Goal: Task Accomplishment & Management: Manage account settings

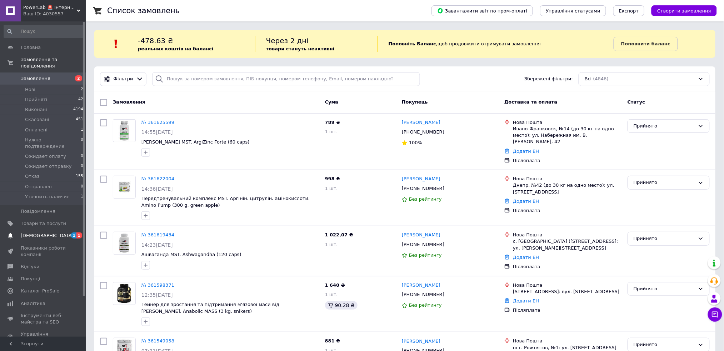
click at [48, 233] on span "[DEMOGRAPHIC_DATA]" at bounding box center [43, 236] width 45 height 6
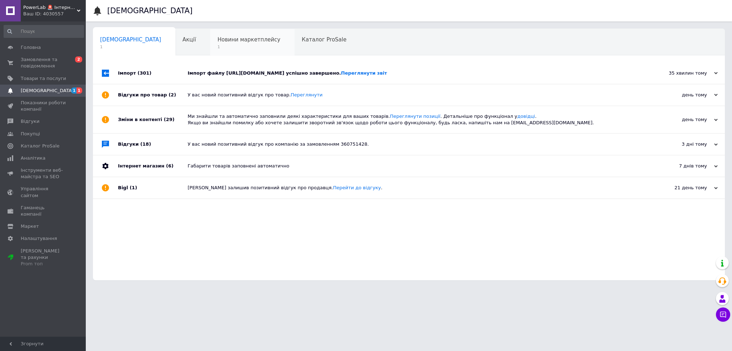
click at [231, 45] on span "1" at bounding box center [248, 46] width 63 height 5
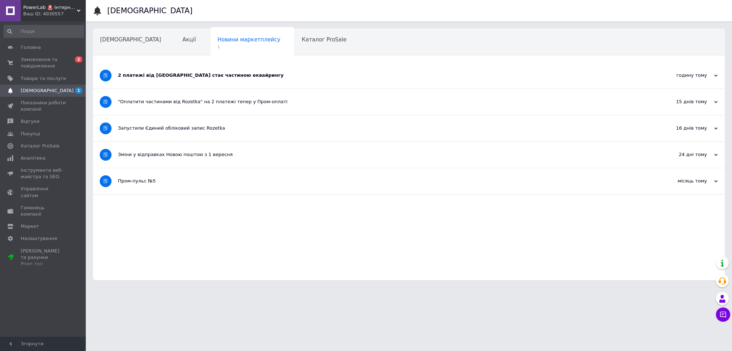
click at [201, 75] on div "2 платежі від Rozetka стає частиною еквайрингу" at bounding box center [382, 75] width 528 height 6
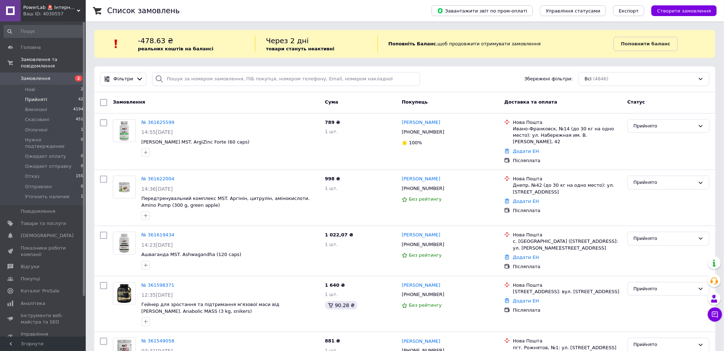
click at [39, 96] on span "Прийняті" at bounding box center [36, 99] width 22 height 6
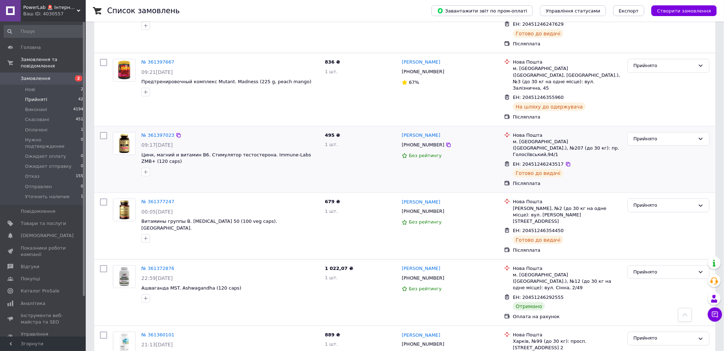
scroll to position [1238, 0]
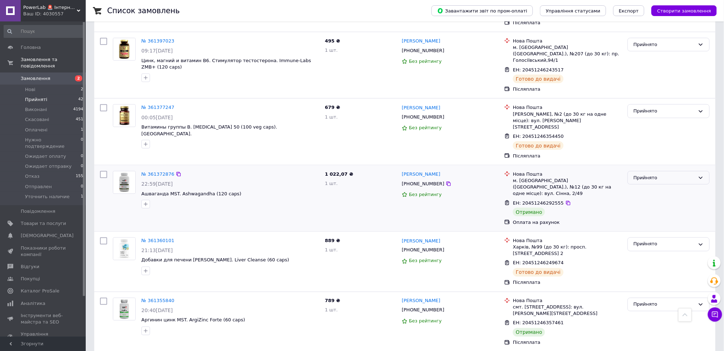
click at [646, 174] on div "Прийнято" at bounding box center [664, 178] width 61 height 8
click at [650, 186] on li "Виконано" at bounding box center [668, 192] width 81 height 13
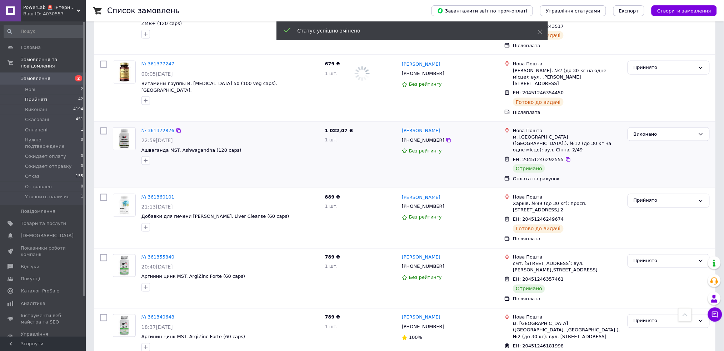
scroll to position [1334, 0]
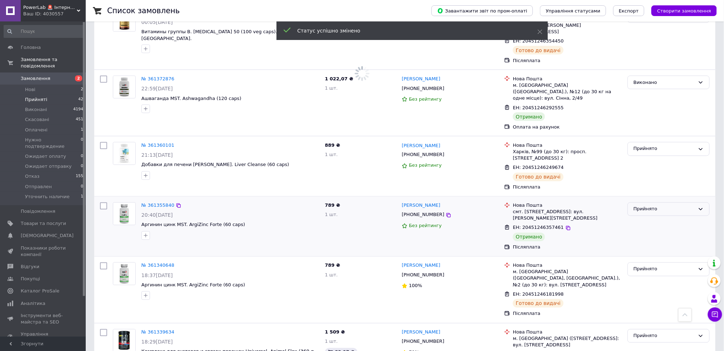
click at [674, 206] on div "Прийнято" at bounding box center [664, 210] width 61 height 8
click at [664, 218] on li "Виконано" at bounding box center [668, 224] width 81 height 13
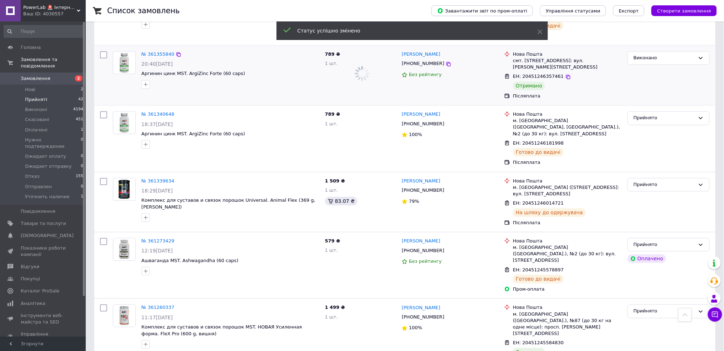
scroll to position [1619, 0]
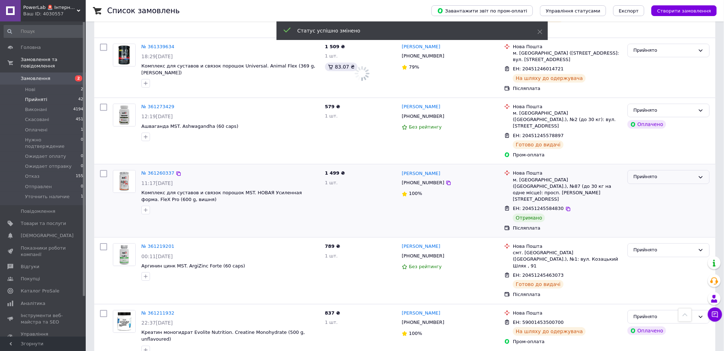
click at [661, 173] on div "Прийнято" at bounding box center [664, 177] width 61 height 8
click at [661, 185] on li "Виконано" at bounding box center [668, 191] width 81 height 13
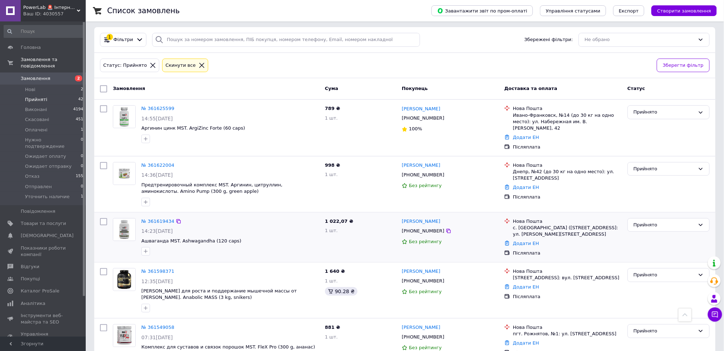
scroll to position [0, 0]
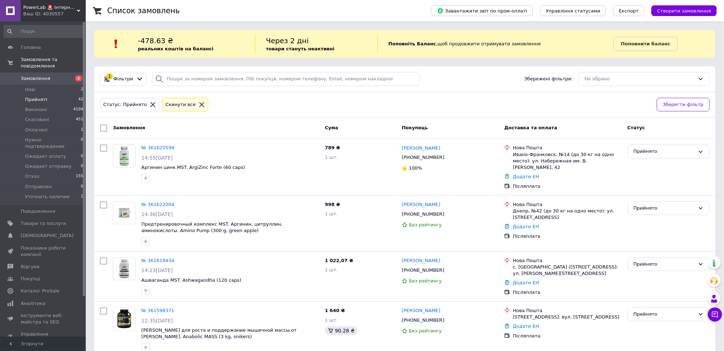
click at [199, 104] on icon at bounding box center [201, 104] width 5 height 5
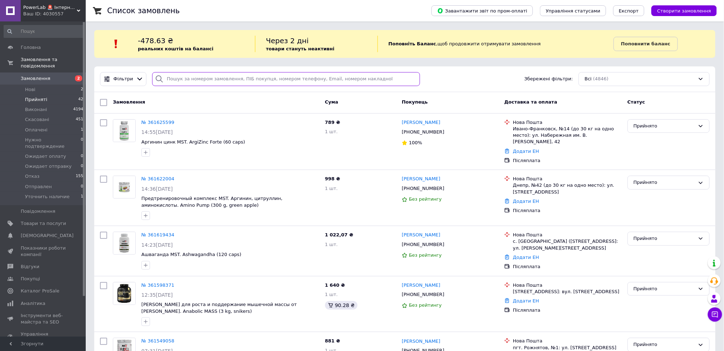
click at [219, 80] on input "search" at bounding box center [286, 79] width 268 height 14
click at [43, 220] on span "Товари та послуги" at bounding box center [43, 223] width 45 height 6
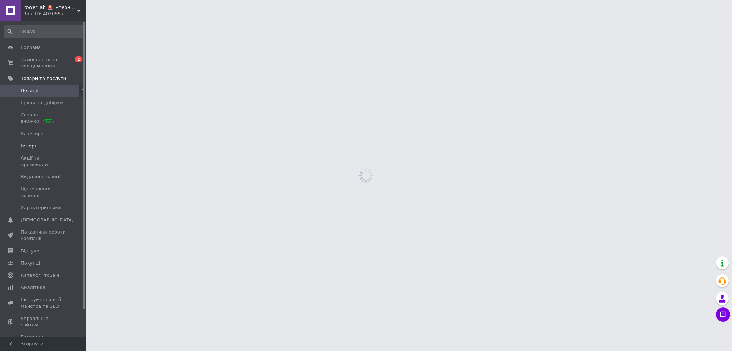
click at [43, 144] on span "Імпорт" at bounding box center [43, 146] width 45 height 6
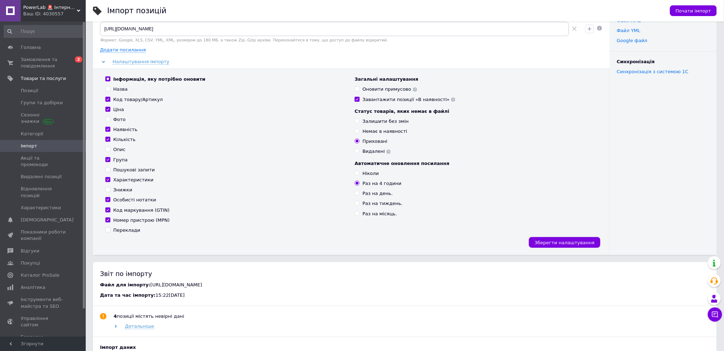
scroll to position [143, 0]
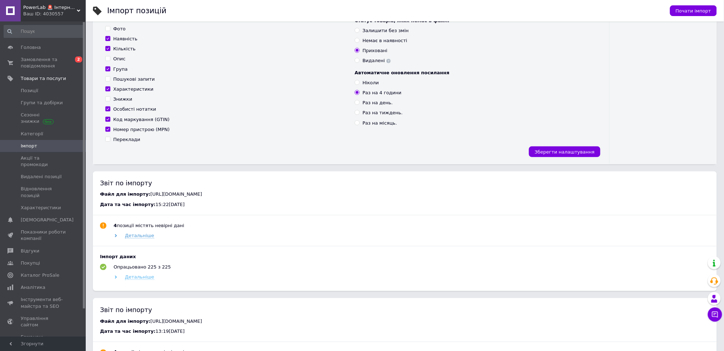
click at [149, 275] on span "Детальніше" at bounding box center [139, 277] width 29 height 6
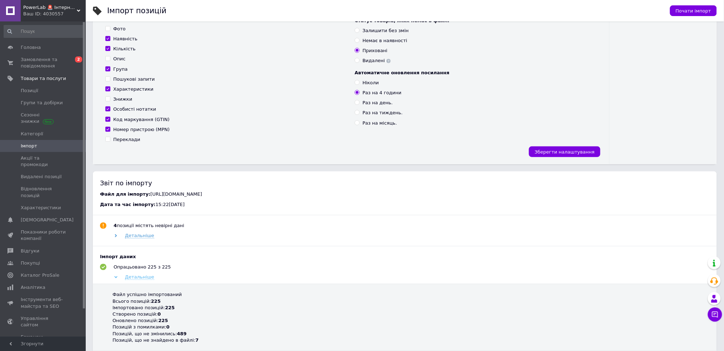
click at [149, 275] on span "Детальніше" at bounding box center [139, 277] width 29 height 6
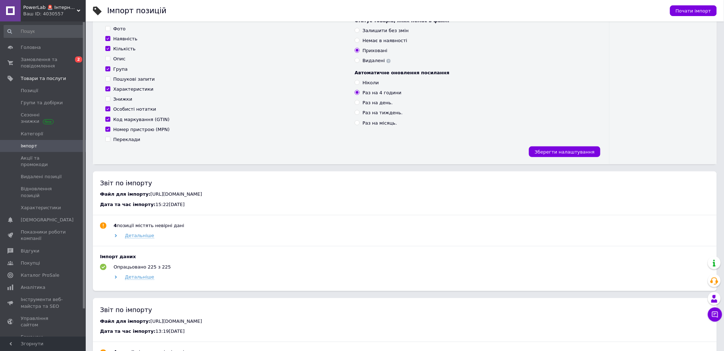
click at [696, 2] on div "Почати імпорт" at bounding box center [690, 10] width 54 height 21
click at [697, 11] on span "Почати імпорт" at bounding box center [693, 10] width 35 height 5
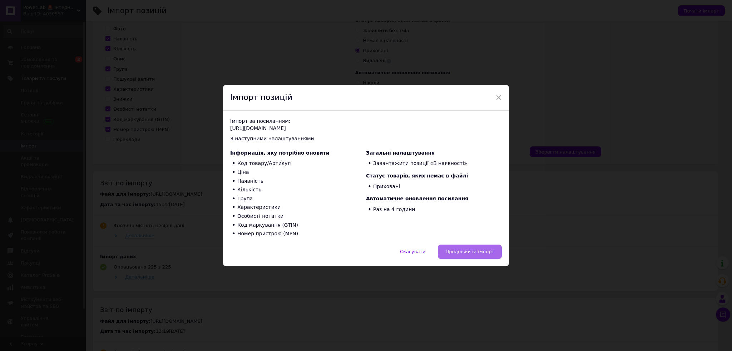
click at [467, 247] on button "Продовжити імпорт" at bounding box center [470, 252] width 64 height 14
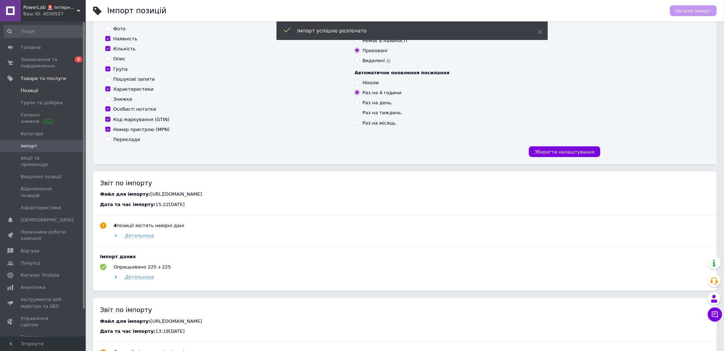
click at [44, 91] on span "Позиції" at bounding box center [43, 91] width 45 height 6
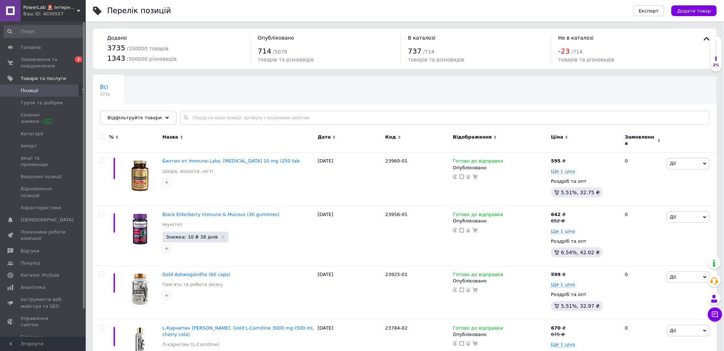
click at [132, 118] on span "Відфільтруйте товари" at bounding box center [135, 117] width 54 height 5
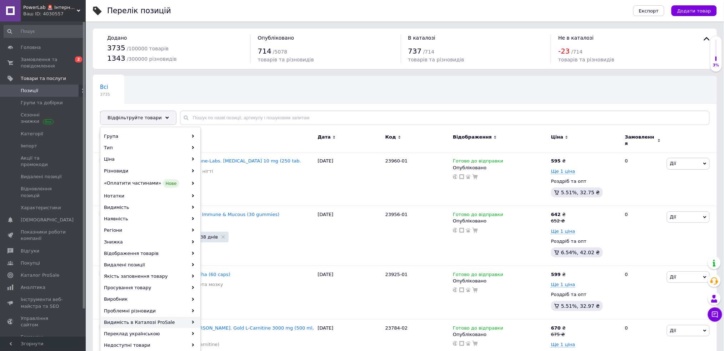
click at [153, 322] on div "Видимість в Каталозі ProSale" at bounding box center [150, 322] width 99 height 11
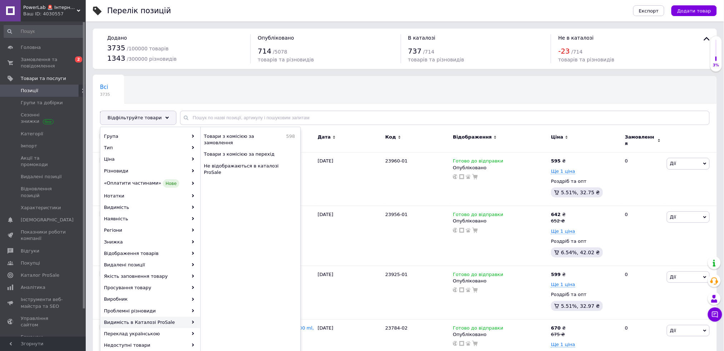
click at [281, 129] on div "Група Тип Ціна Різновиди «Оплатити частинами» Нове Нотатки Видимість Наявність …" at bounding box center [200, 247] width 201 height 240
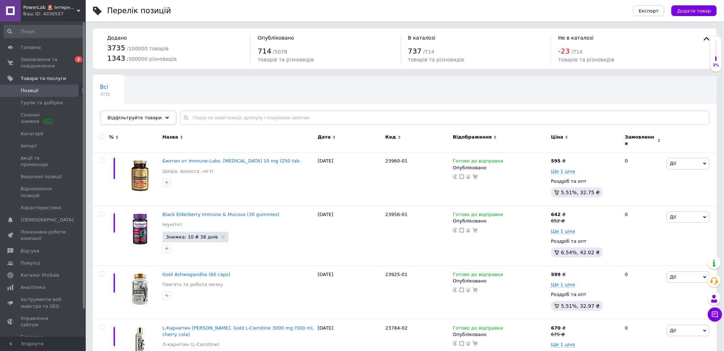
click at [124, 116] on span "Відфільтруйте товари" at bounding box center [135, 117] width 54 height 5
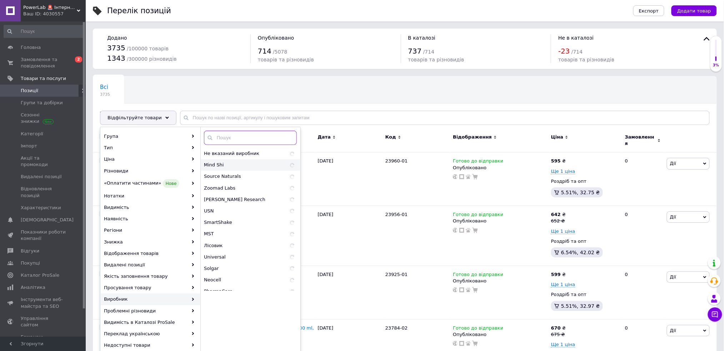
click at [277, 136] on input "text" at bounding box center [250, 138] width 93 height 14
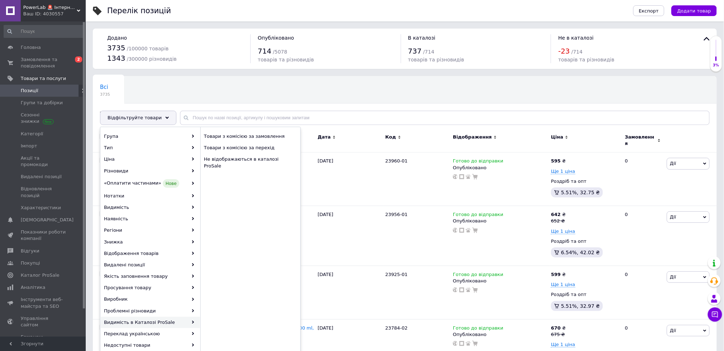
click at [160, 323] on div "Видимість в Каталозі ProSale" at bounding box center [150, 322] width 99 height 11
click at [170, 323] on div "Видимість в Каталозі ProSale" at bounding box center [150, 322] width 99 height 11
click at [267, 89] on div "Всі 3735 Товари з проблемними р... 1 Ok Відфільтровано... Зберегти" at bounding box center [184, 103] width 182 height 54
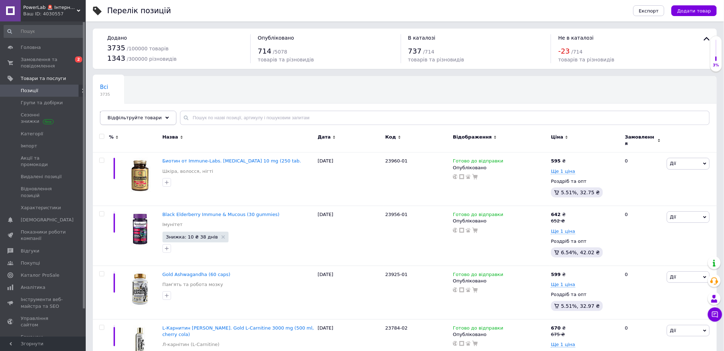
click at [146, 117] on span "Відфільтруйте товари" at bounding box center [135, 117] width 54 height 5
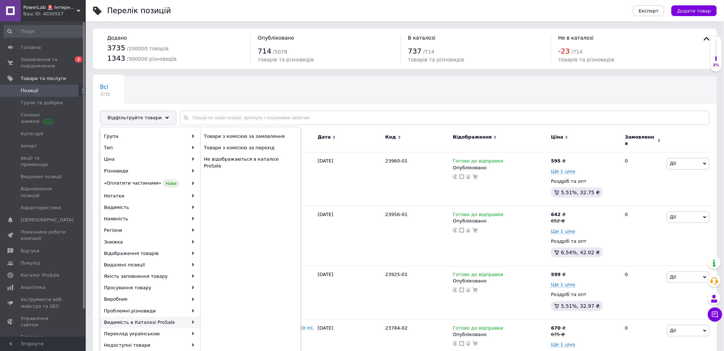
click at [187, 323] on div "Видимість в Каталозі ProSale" at bounding box center [150, 322] width 99 height 11
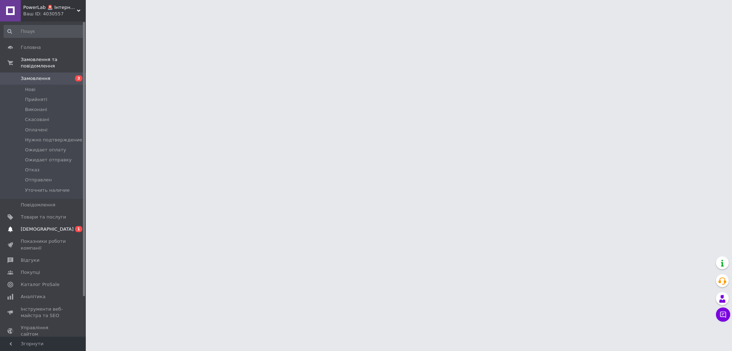
click at [36, 226] on span "[DEMOGRAPHIC_DATA]" at bounding box center [47, 229] width 53 height 6
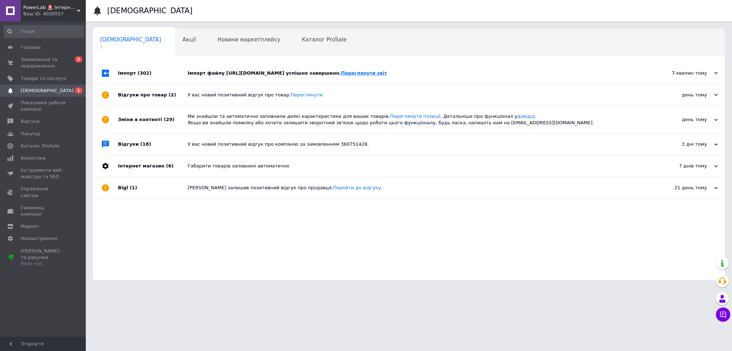
click at [387, 75] on link "Переглянути звіт" at bounding box center [364, 72] width 46 height 5
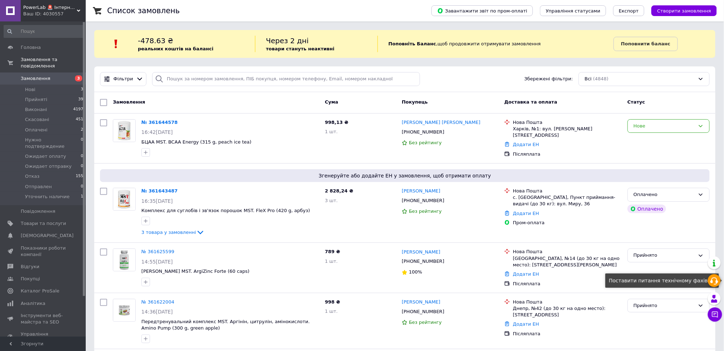
click at [714, 280] on icon at bounding box center [714, 281] width 9 height 9
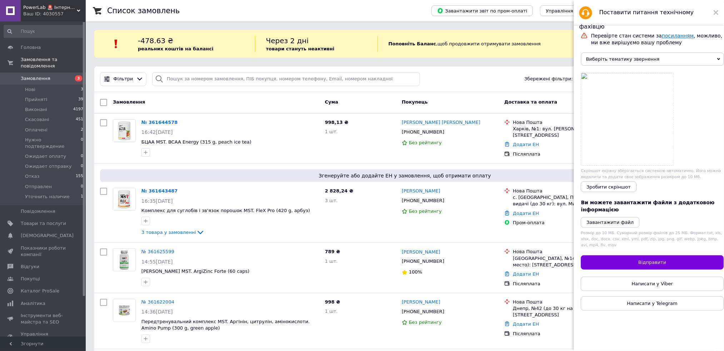
click at [667, 34] on link "посиланням" at bounding box center [678, 36] width 32 height 6
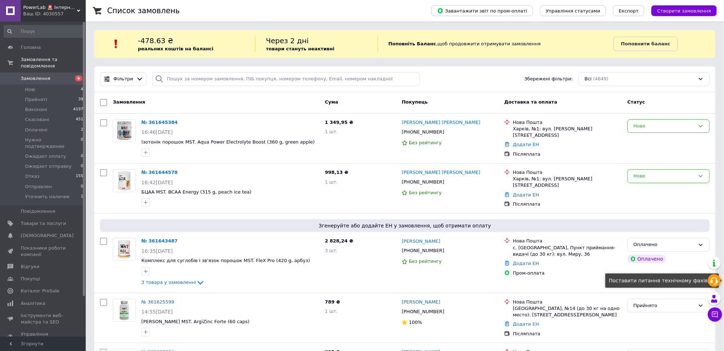
click at [715, 282] on icon at bounding box center [714, 281] width 9 height 9
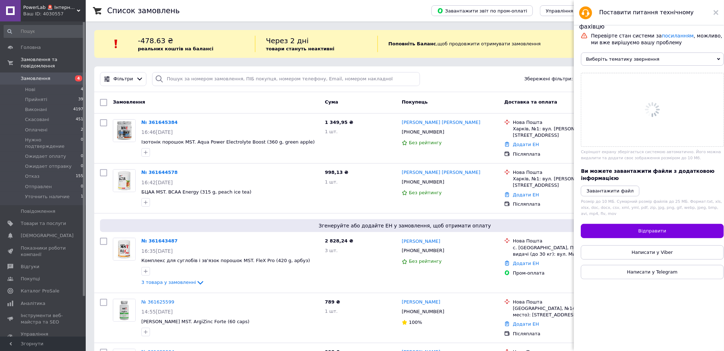
click at [638, 60] on span "Виберіть тематику звернення" at bounding box center [652, 59] width 143 height 13
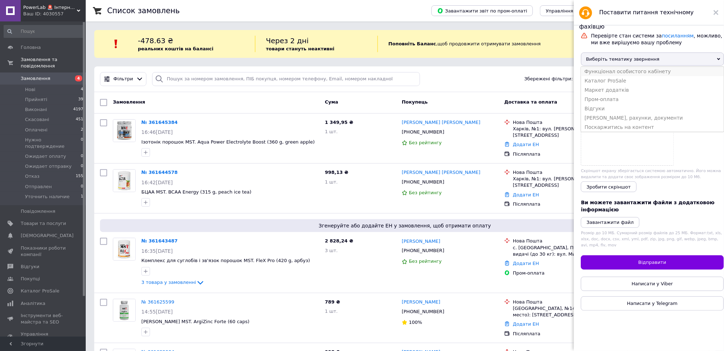
click at [638, 72] on li "Функціонал особистого кабінету" at bounding box center [652, 71] width 143 height 9
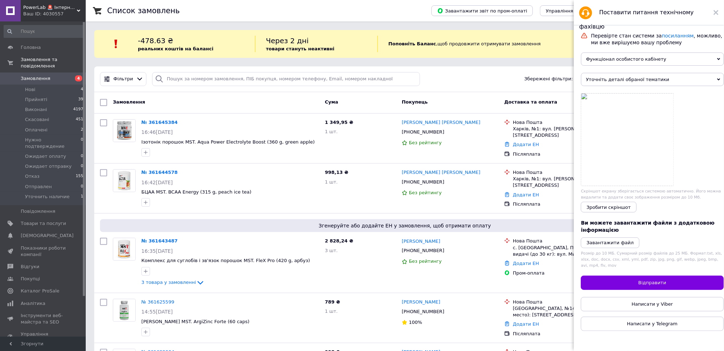
click at [637, 83] on span "Уточніть деталі обраної тематики" at bounding box center [652, 79] width 143 height 13
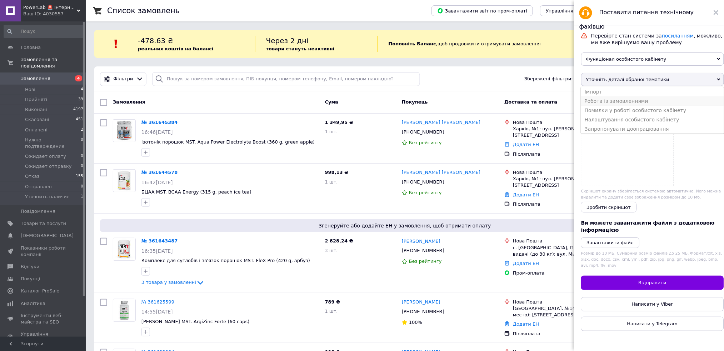
click at [644, 103] on li "Робота із замовленнями" at bounding box center [652, 100] width 143 height 9
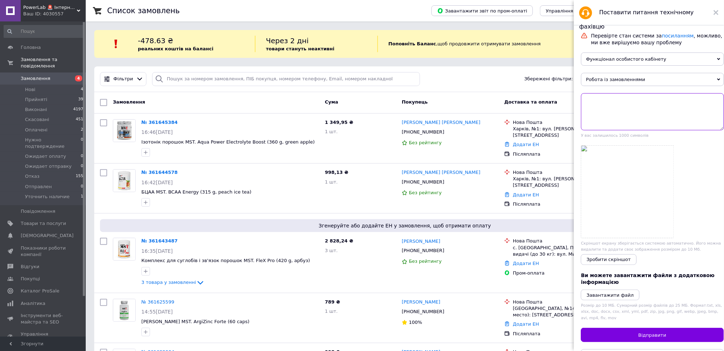
click at [637, 109] on textarea at bounding box center [652, 111] width 143 height 37
drag, startPoint x: 621, startPoint y: 104, endPoint x: 617, endPoint y: 103, distance: 4.3
click at [617, 103] on textarea "Добрый день. Лрять перестали приходить" at bounding box center [652, 111] width 143 height 37
click at [620, 103] on textarea "Добрый день. Орять перестали приходить" at bounding box center [652, 111] width 143 height 37
click at [688, 103] on textarea "Добрый день. Опять перестали приходить" at bounding box center [652, 111] width 143 height 37
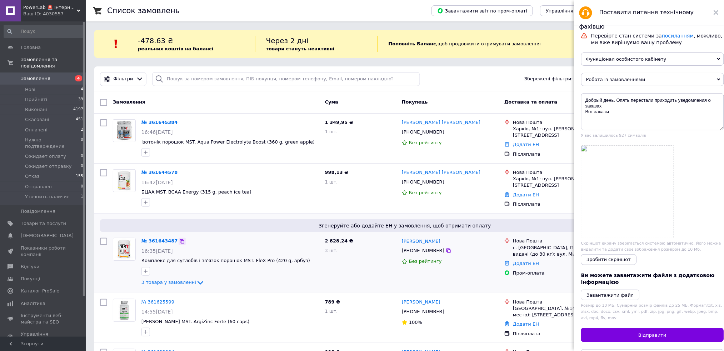
click at [179, 240] on icon at bounding box center [182, 242] width 6 height 6
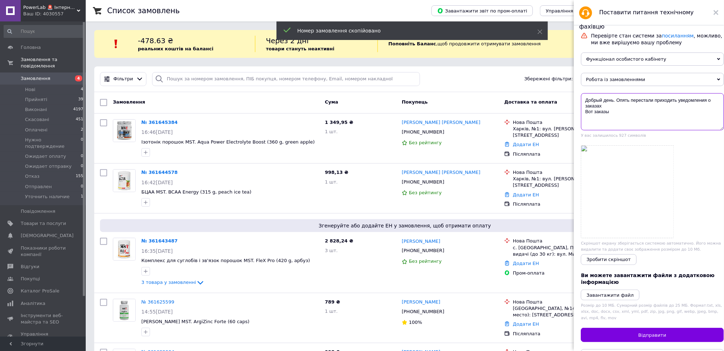
click at [586, 119] on textarea "Добрый день. Опять перестали приходить уведомления о заказах Вот заказы" at bounding box center [652, 111] width 143 height 37
paste textarea "361643487"
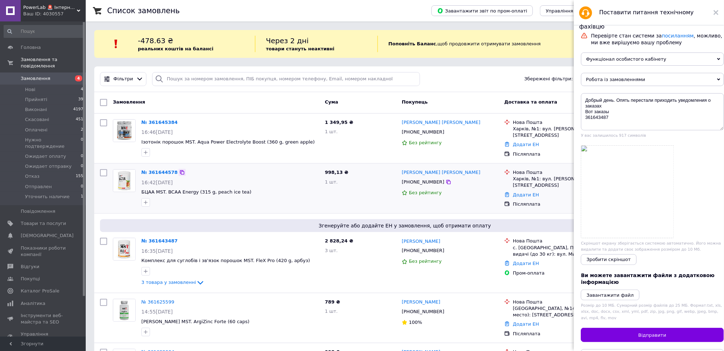
click at [179, 173] on icon at bounding box center [182, 173] width 6 height 6
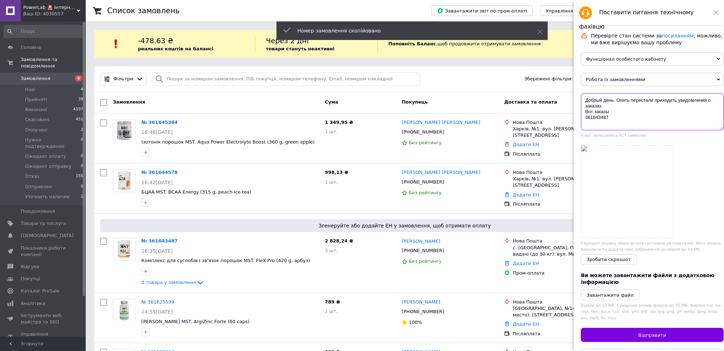
click at [590, 124] on textarea "Добрый день. Опять перестали приходить уведомления о заказах Вот заказы 3616434…" at bounding box center [652, 111] width 143 height 37
paste textarea "361644578"
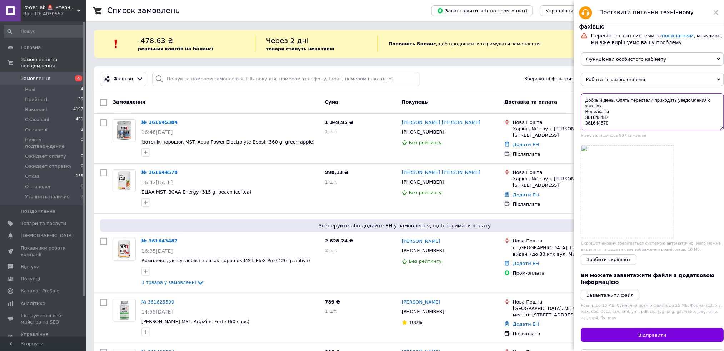
scroll to position [1, 0]
drag, startPoint x: 177, startPoint y: 120, endPoint x: 184, endPoint y: 122, distance: 7.3
click at [179, 120] on icon at bounding box center [182, 123] width 6 height 6
click at [614, 124] on textarea "Добрый день. Опять перестали приходить уведомления о заказах Вот заказы 3616434…" at bounding box center [652, 111] width 143 height 37
paste textarea "361645384"
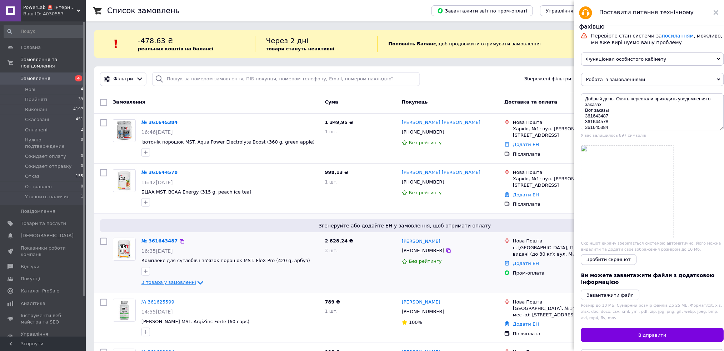
click at [163, 280] on span "3 товара у замовленні" at bounding box center [168, 282] width 55 height 5
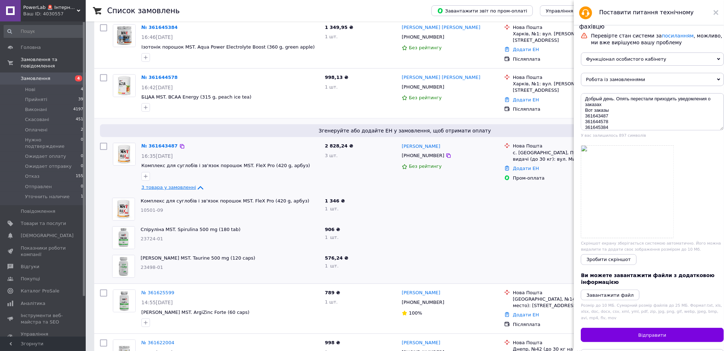
scroll to position [48, 0]
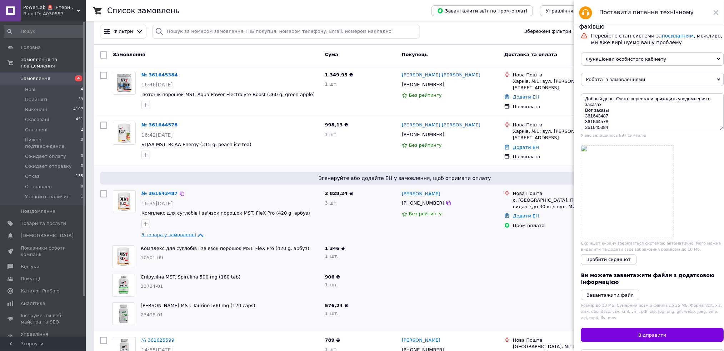
click at [159, 234] on span "3 товара у замовленні" at bounding box center [168, 234] width 55 height 5
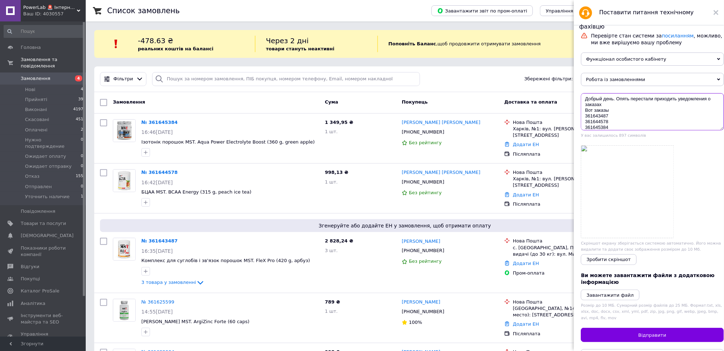
scroll to position [8, 0]
click at [629, 124] on textarea "Добрый день. Опять перестали приходить уведомления о заказах Вот заказы 3616434…" at bounding box center [652, 111] width 143 height 37
click at [653, 126] on textarea "Добрый день. Опять перестали приходить уведомления о заказах Вот заказы 3616434…" at bounding box center [652, 111] width 143 height 37
click at [654, 126] on textarea "Добрый день. Опять перестали приходить уведомления о заказах Вот заказы 3616434…" at bounding box center [652, 111] width 143 height 37
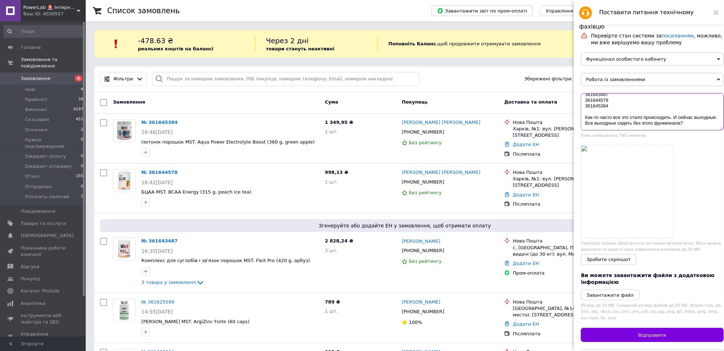
click at [688, 124] on textarea "Добрый день. Опять перестали приходить уведомления о заказах Вот заказы 3616434…" at bounding box center [652, 111] width 143 height 37
click at [690, 125] on textarea "Добрый день. Опять перестали приходить уведомления о заказах Вот заказы 3616434…" at bounding box center [652, 111] width 143 height 37
type textarea "Добрый день. Опять перестали приходить уведомления о заказах Вот заказы 3616434…"
click at [644, 338] on span "Відправити" at bounding box center [653, 335] width 28 height 5
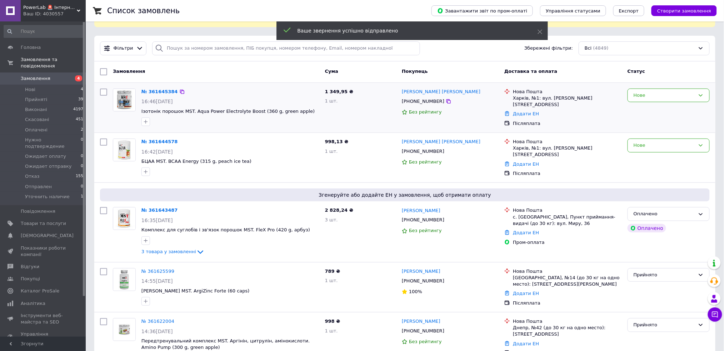
scroll to position [48, 0]
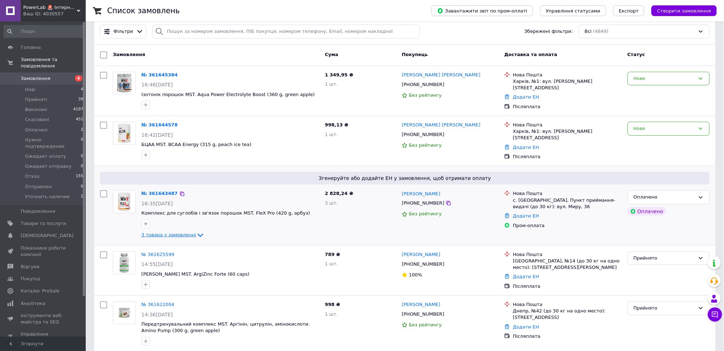
click at [158, 233] on span "3 товара у замовленні" at bounding box center [168, 234] width 55 height 5
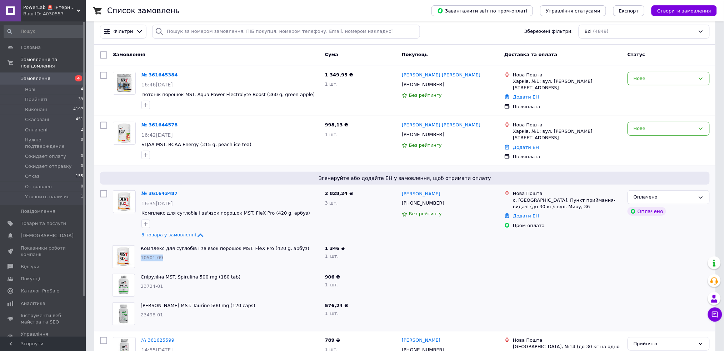
drag, startPoint x: 173, startPoint y: 256, endPoint x: 141, endPoint y: 259, distance: 32.3
click at [141, 259] on div "10501-09" at bounding box center [230, 258] width 179 height 7
copy span "10501-09"
drag, startPoint x: 170, startPoint y: 285, endPoint x: 141, endPoint y: 285, distance: 29.7
click at [141, 285] on div "23724-01" at bounding box center [230, 286] width 179 height 7
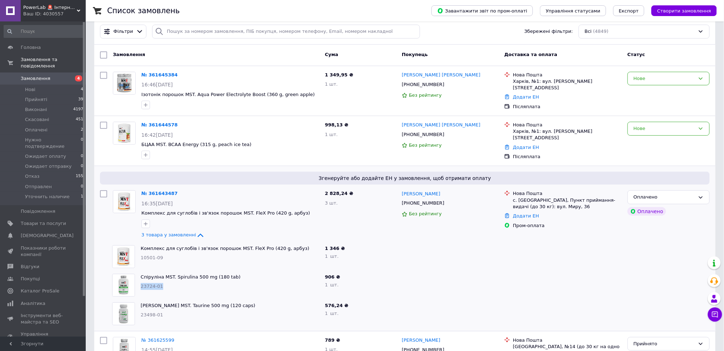
copy span "23724-01"
drag, startPoint x: 175, startPoint y: 315, endPoint x: 140, endPoint y: 315, distance: 35.0
click at [140, 315] on div "Таурин MST. Taurine 500 mg (120 caps) 23498-01" at bounding box center [230, 314] width 184 height 29
copy span "23498-01"
click at [656, 128] on div "Нове" at bounding box center [664, 129] width 61 height 8
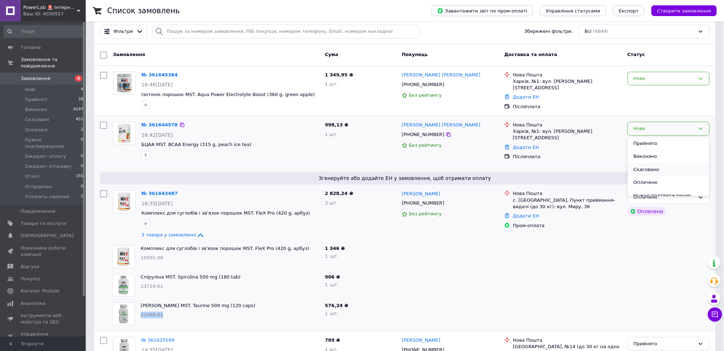
click at [664, 167] on li "Скасовано" at bounding box center [668, 169] width 81 height 13
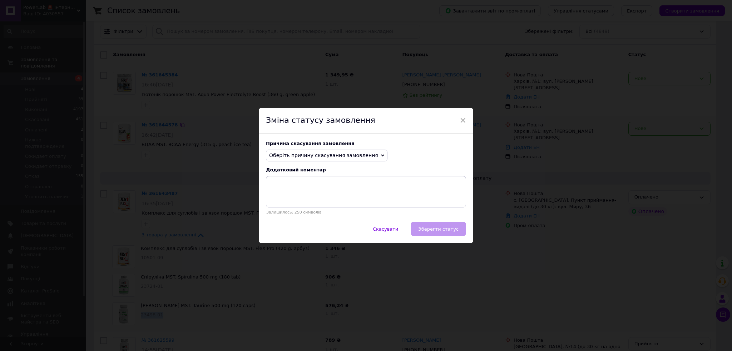
click at [335, 153] on span "Оберіть причину скасування замовлення" at bounding box center [323, 156] width 109 height 6
click at [291, 231] on li "Інше" at bounding box center [326, 230] width 121 height 10
click at [446, 231] on div "Скасувати   Зберегти статус" at bounding box center [366, 232] width 214 height 21
click at [280, 154] on span "Інше" at bounding box center [278, 156] width 25 height 12
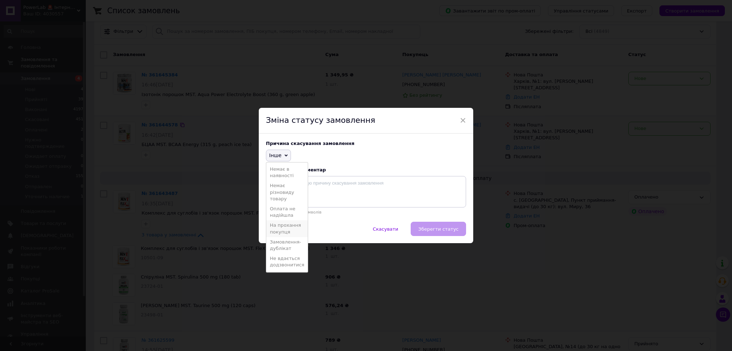
click at [285, 227] on li "На прохання покупця" at bounding box center [286, 228] width 41 height 16
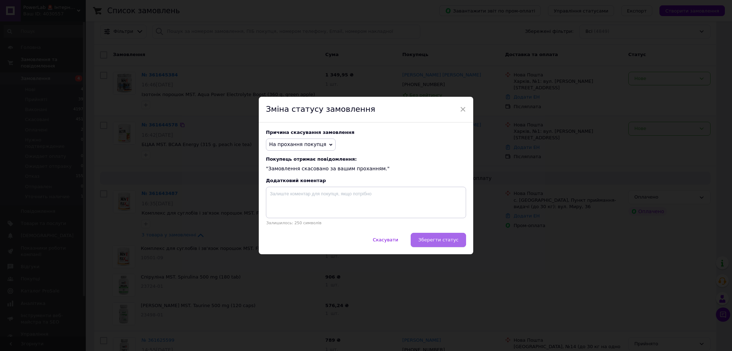
click at [447, 243] on span "Зберегти статус" at bounding box center [438, 239] width 40 height 5
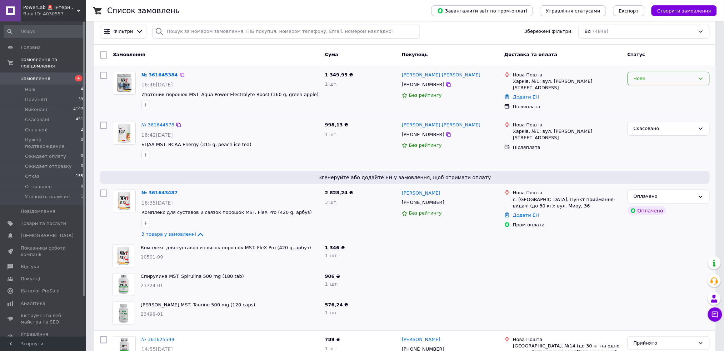
click at [667, 78] on div "Нове" at bounding box center [664, 79] width 61 height 8
click at [663, 114] on li "Скасовано" at bounding box center [668, 119] width 81 height 13
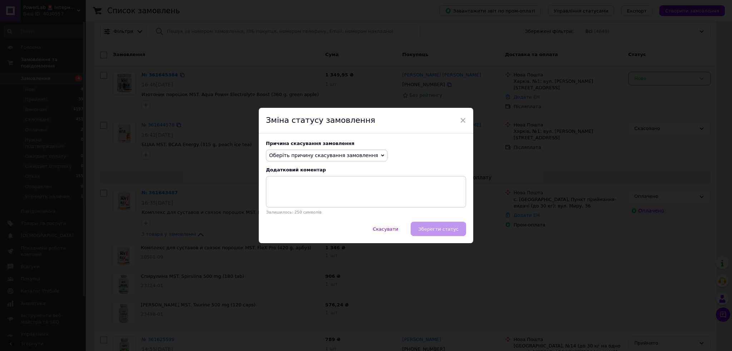
click at [332, 151] on span "Оберіть причину скасування замовлення" at bounding box center [326, 156] width 121 height 12
click at [305, 199] on li "На прохання покупця" at bounding box center [326, 200] width 121 height 10
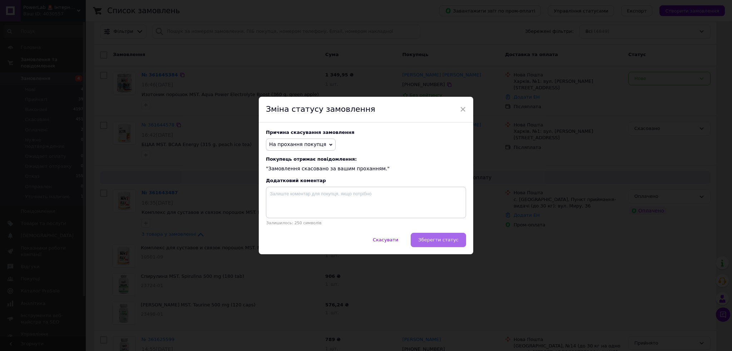
click at [440, 239] on span "Зберегти статус" at bounding box center [438, 239] width 40 height 5
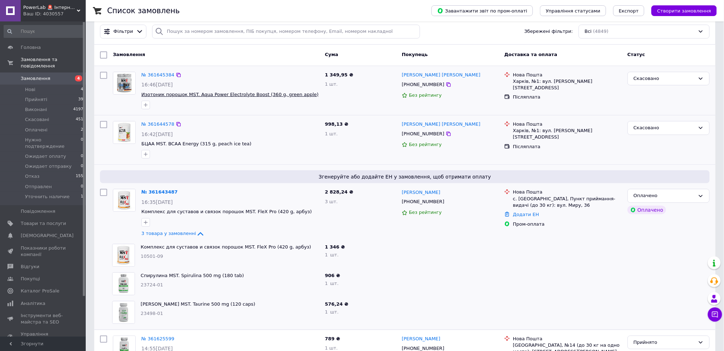
scroll to position [0, 0]
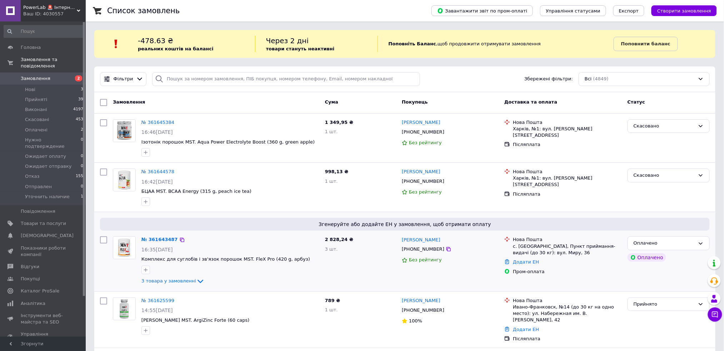
click at [151, 243] on div "№ 361643487" at bounding box center [160, 240] width 38 height 8
click at [152, 239] on link "№ 361643487" at bounding box center [159, 239] width 36 height 5
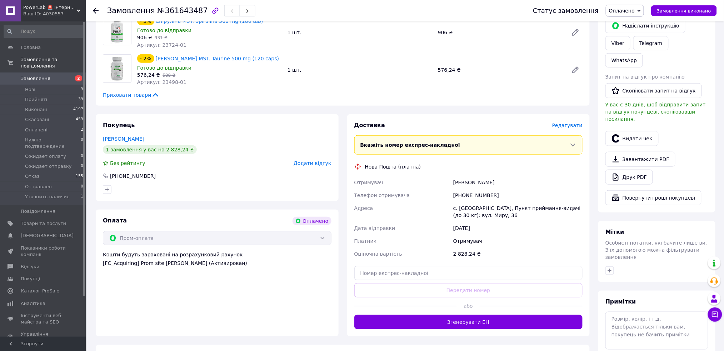
scroll to position [143, 0]
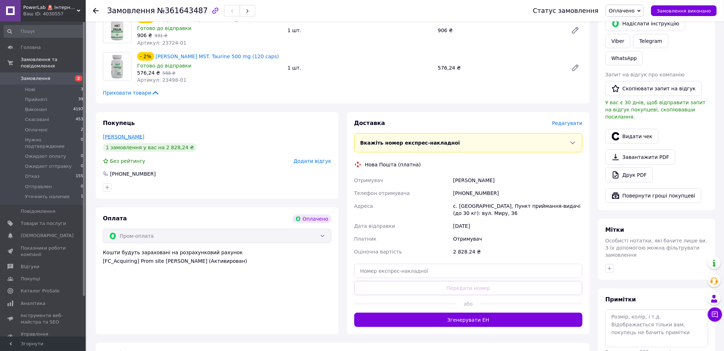
drag, startPoint x: 118, startPoint y: 137, endPoint x: 109, endPoint y: 135, distance: 9.2
click at [102, 136] on div "Покупець [PERSON_NAME] 1 замовлення у вас на 2 828,24 ₴ Без рейтингу Додати від…" at bounding box center [217, 155] width 243 height 87
copy link "[PERSON_NAME]"
drag, startPoint x: 122, startPoint y: 176, endPoint x: 116, endPoint y: 174, distance: 6.3
click at [110, 175] on div "[PHONE_NUMBER]" at bounding box center [217, 173] width 230 height 7
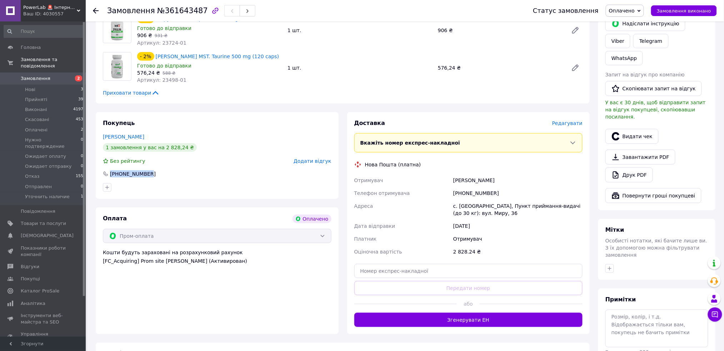
copy div "[PHONE_NUMBER]"
drag, startPoint x: 494, startPoint y: 206, endPoint x: 452, endPoint y: 205, distance: 42.5
click at [448, 205] on div "Отримувач [PERSON_NAME] Телефон отримувача [PHONE_NUMBER] Адреса с. [GEOGRAPHIC…" at bounding box center [468, 216] width 231 height 84
copy div "Адреса с. [GEOGRAPHIC_DATA],"
click at [33, 75] on span "Замовлення" at bounding box center [36, 78] width 30 height 6
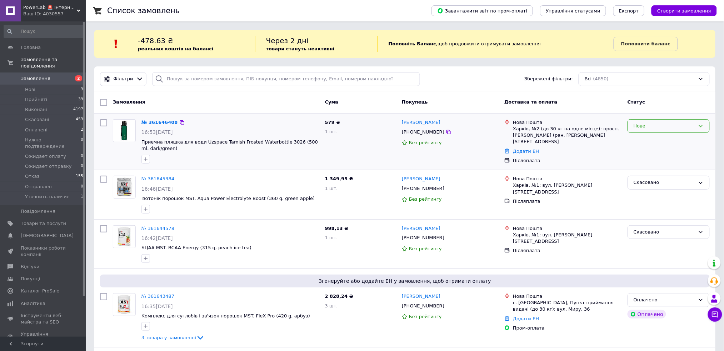
click at [676, 125] on div "Нове" at bounding box center [664, 127] width 61 height 8
click at [652, 165] on li "Скасовано" at bounding box center [668, 167] width 81 height 13
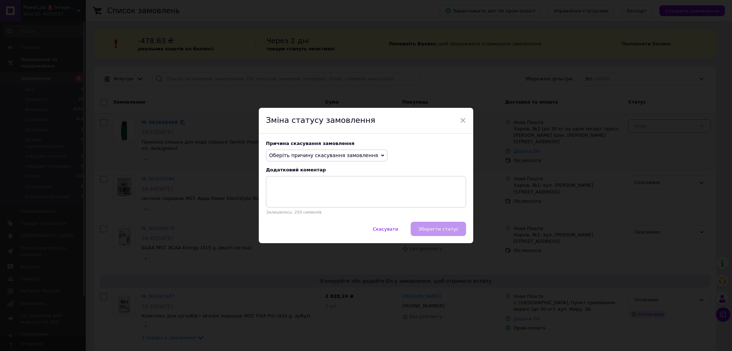
click at [335, 156] on span "Оберіть причину скасування замовлення" at bounding box center [323, 156] width 109 height 6
click at [299, 202] on li "На прохання покупця" at bounding box center [326, 200] width 121 height 10
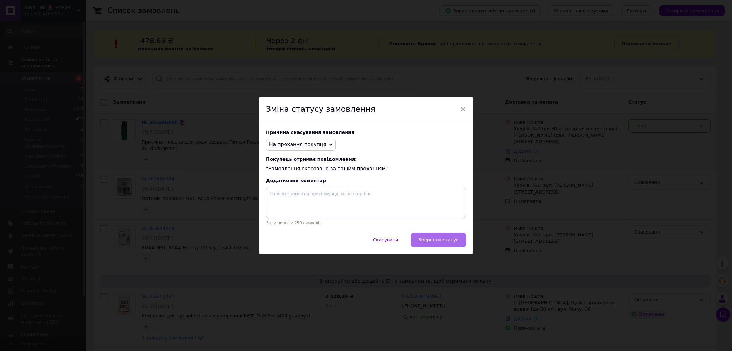
click at [446, 245] on button "Зберегти статус" at bounding box center [437, 240] width 55 height 14
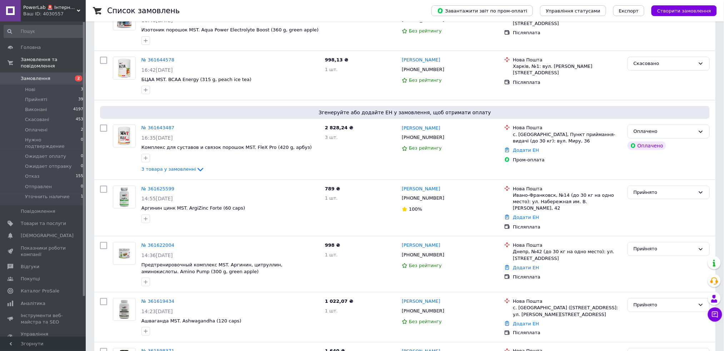
scroll to position [190, 0]
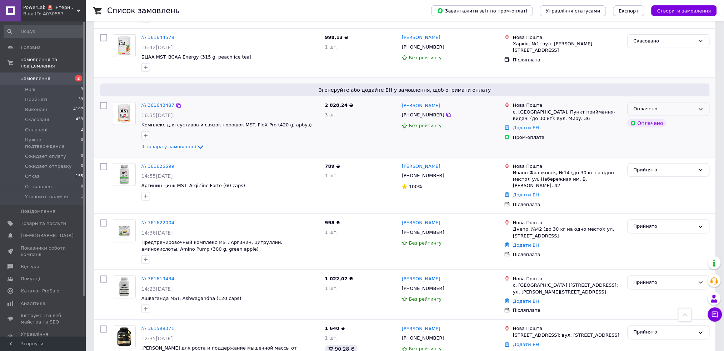
click at [682, 108] on div "Оплачено" at bounding box center [664, 109] width 61 height 8
click at [677, 126] on li "Прийнято" at bounding box center [668, 124] width 81 height 13
click at [167, 146] on span "3 товара у замовленні" at bounding box center [168, 146] width 55 height 5
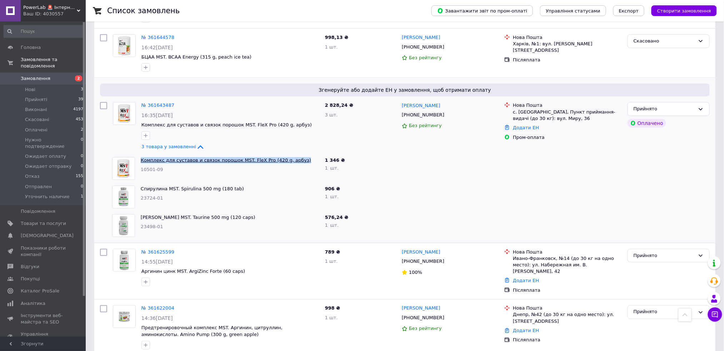
drag, startPoint x: 295, startPoint y: 159, endPoint x: 146, endPoint y: 159, distance: 148.3
click at [141, 159] on span "Комплекс для суставов и связок порошок MST. FleX Pro (420 g, арбуз)" at bounding box center [230, 160] width 179 height 7
copy link "Комплекс для суставов и связок порошок MST. FleX Pro (420 g, арбуз)"
drag, startPoint x: 244, startPoint y: 182, endPoint x: 278, endPoint y: 208, distance: 43.1
click at [150, 190] on div "Згенеруйте або додайте ЕН у замовлення, щоб отримати оплату № 361643487 16:35, …" at bounding box center [404, 160] width 621 height 165
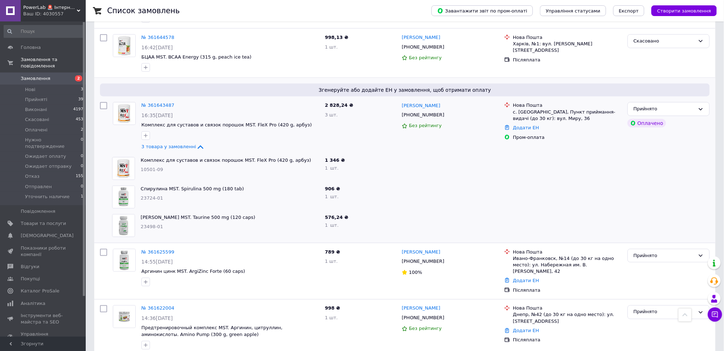
click at [284, 206] on div "Спирулина MST. Spirulina 500 mg (180 tab) 23724-01" at bounding box center [230, 197] width 184 height 29
drag, startPoint x: 277, startPoint y: 195, endPoint x: 218, endPoint y: 193, distance: 58.3
click at [143, 186] on div "Спирулина MST. Spirulina 500 mg (180 tab) 23724-01" at bounding box center [230, 197] width 184 height 29
click at [248, 188] on span "Спирулина MST. Spirulina 500 mg (180 tab)" at bounding box center [230, 189] width 179 height 7
drag, startPoint x: 246, startPoint y: 188, endPoint x: 233, endPoint y: 188, distance: 12.5
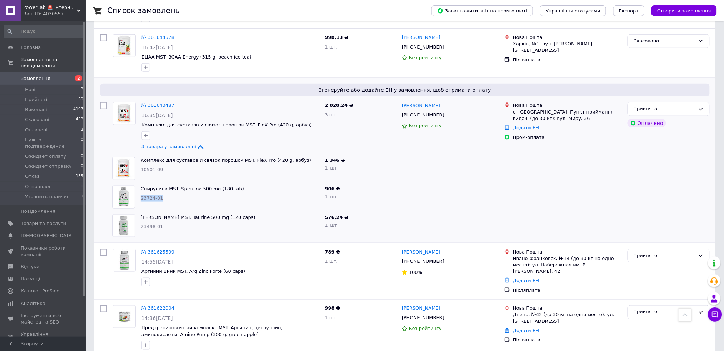
click at [233, 188] on span "Спирулина MST. Spirulina 500 mg (180 tab)" at bounding box center [230, 189] width 179 height 7
click at [248, 204] on div "Спирулина MST. Spirulina 500 mg (180 tab) 23724-01" at bounding box center [230, 197] width 184 height 29
drag, startPoint x: 139, startPoint y: 189, endPoint x: 234, endPoint y: 189, distance: 95.7
click at [234, 189] on div "Спирулина MST. Spirulina 500 mg (180 tab) 23724-01" at bounding box center [230, 197] width 184 height 29
copy link "Спирулина MST. Spirulina 500 mg (180 tab)"
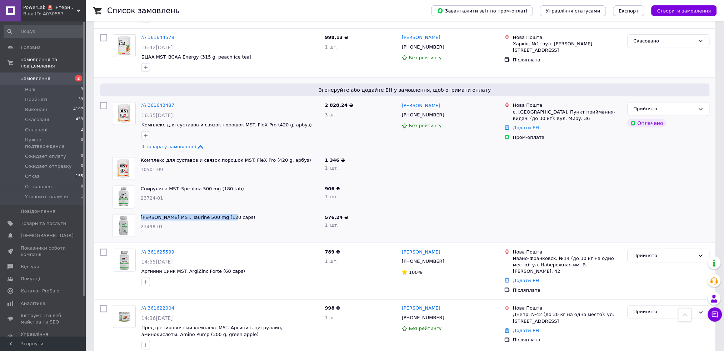
drag, startPoint x: 248, startPoint y: 220, endPoint x: 138, endPoint y: 216, distance: 109.7
click at [138, 216] on div "Таурин MST. Taurine 500 mg (120 caps) 23498-01" at bounding box center [230, 225] width 184 height 29
copy link "Таурин MST. Taurine 500 mg (120 caps)"
drag, startPoint x: 450, startPoint y: 105, endPoint x: 401, endPoint y: 105, distance: 49.3
click at [401, 105] on div "[PERSON_NAME]" at bounding box center [450, 105] width 98 height 8
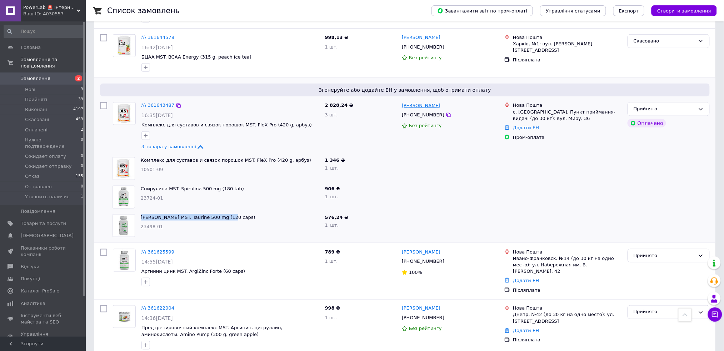
copy link "[PERSON_NAME]"
click at [446, 115] on icon at bounding box center [449, 115] width 6 height 6
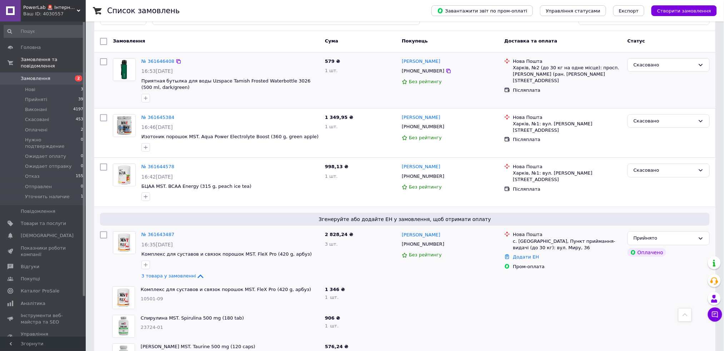
scroll to position [0, 0]
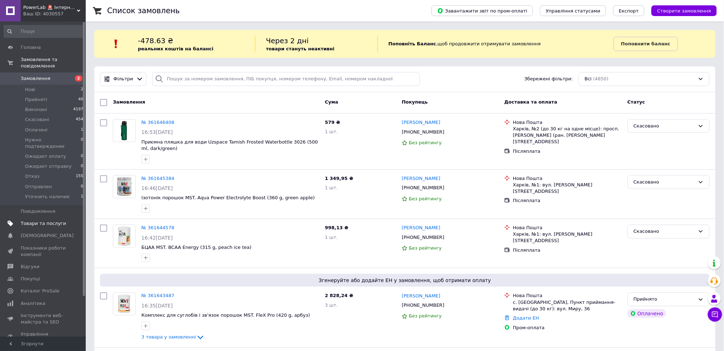
click at [35, 220] on span "Товари та послуги" at bounding box center [43, 223] width 45 height 6
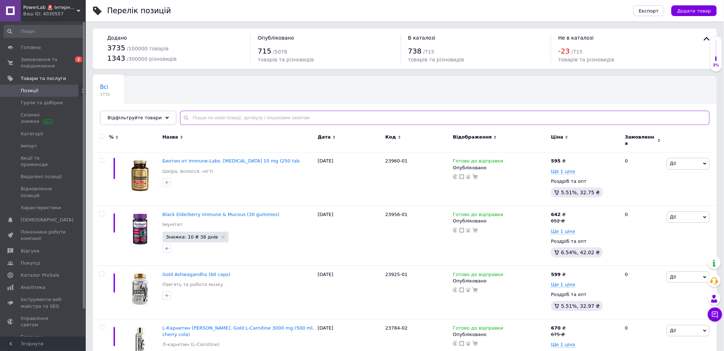
click at [255, 118] on input "text" at bounding box center [445, 118] width 530 height 14
paste input "Хондопротектор Solgar. [MEDICAL_DATA] [MEDICAL_DATA] Chondroitin MSM (120 tabs)."
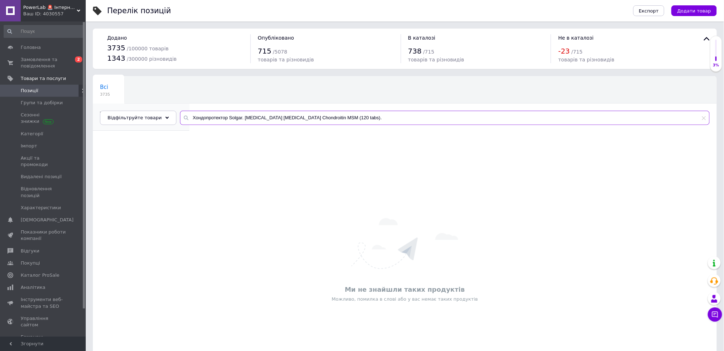
type input "Хондопротектор Solgar. [MEDICAL_DATA] [MEDICAL_DATA] Chondroitin MSM (120 tabs)."
click at [159, 119] on span "1" at bounding box center [137, 121] width 75 height 5
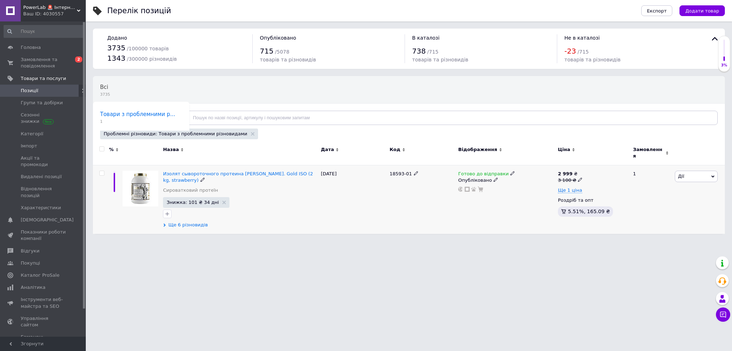
click at [192, 224] on span "Ще 6 різновидів" at bounding box center [187, 225] width 39 height 6
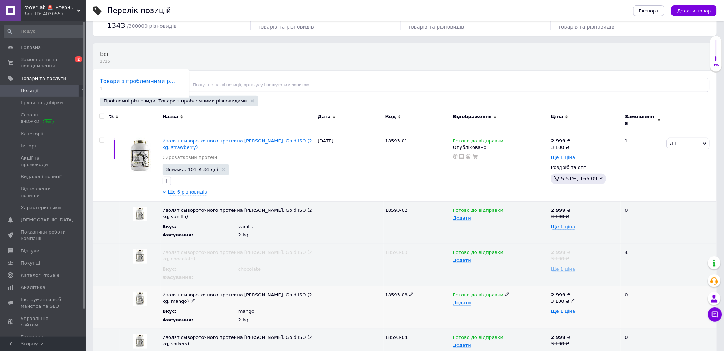
scroll to position [32, 0]
click at [269, 139] on span "Изолят сывороточного протеина [PERSON_NAME]. Gold ISO (2 kg, strawberry)" at bounding box center [238, 145] width 150 height 12
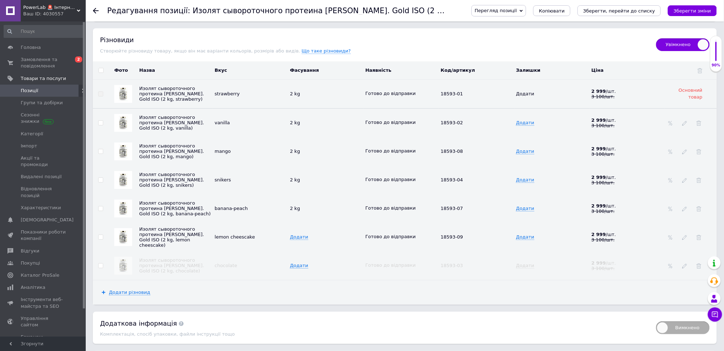
scroll to position [905, 0]
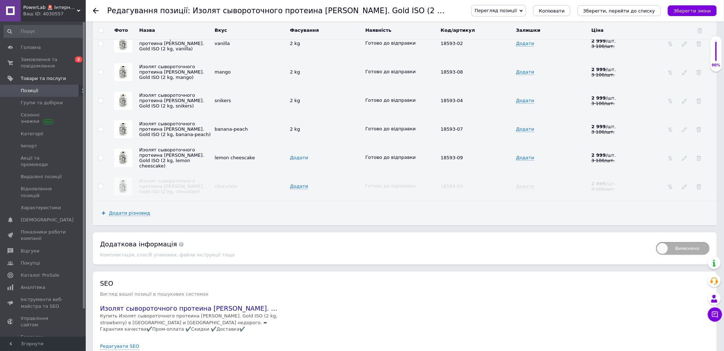
click at [299, 161] on span "Додати" at bounding box center [299, 158] width 18 height 6
type input "2"
click at [294, 132] on span "2 kg" at bounding box center [298, 129] width 16 height 5
click at [302, 131] on icon at bounding box center [304, 129] width 4 height 4
drag, startPoint x: 301, startPoint y: 197, endPoint x: 288, endPoint y: 196, distance: 13.6
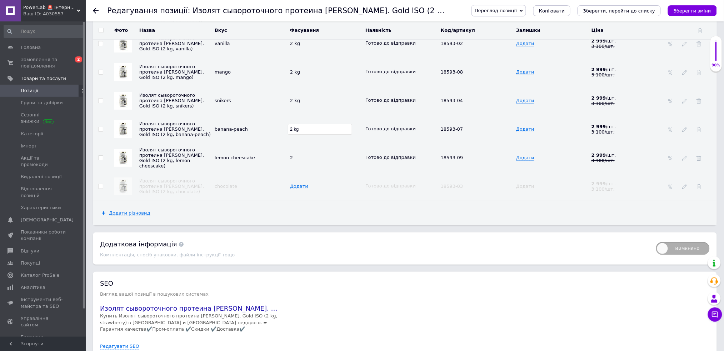
click at [288, 135] on input "2 kg" at bounding box center [320, 129] width 64 height 11
click at [298, 161] on span "2" at bounding box center [294, 157] width 9 height 5
click at [298, 160] on icon at bounding box center [297, 157] width 4 height 4
click at [290, 163] on input "2" at bounding box center [320, 158] width 64 height 11
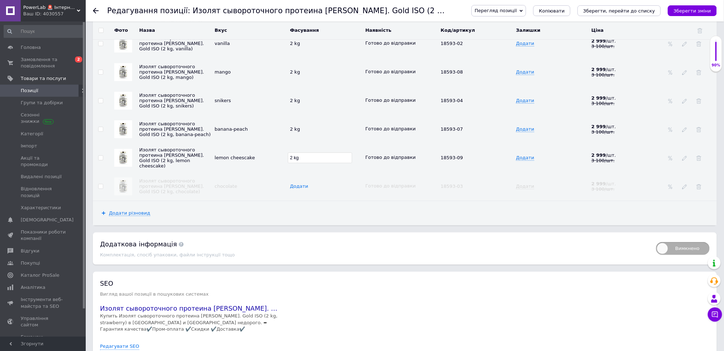
type input "2 kg"
click at [302, 189] on span "Додати" at bounding box center [299, 187] width 18 height 6
type input "2 kg"
click at [307, 225] on div "Додати різновид" at bounding box center [405, 213] width 624 height 24
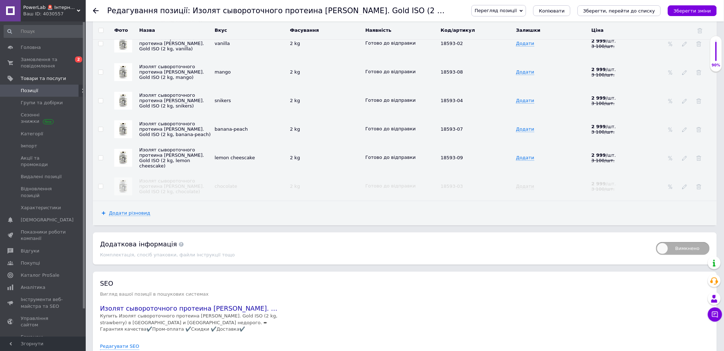
click at [398, 265] on div "Вимкнено Додаткова інформація Комплектація, спосіб упаковки, файли інструкції т…" at bounding box center [405, 249] width 624 height 32
click at [692, 10] on icon "Зберегти зміни" at bounding box center [693, 10] width 38 height 5
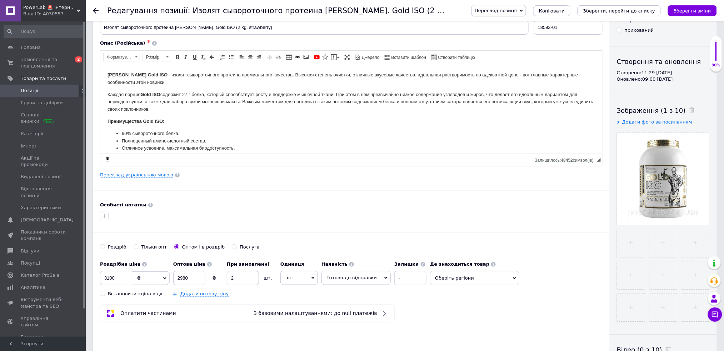
scroll to position [0, 0]
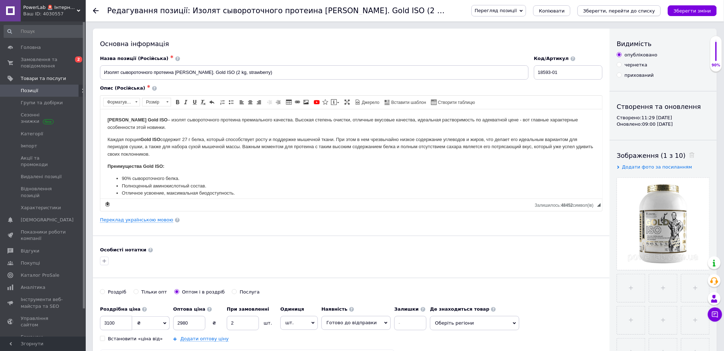
click at [616, 9] on icon "Зберегти, перейти до списку" at bounding box center [619, 10] width 72 height 5
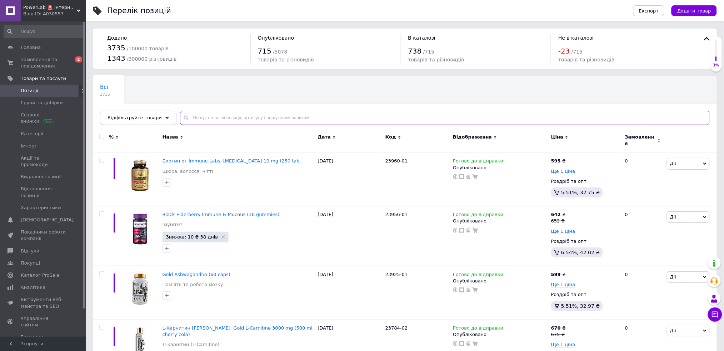
click at [204, 118] on input "text" at bounding box center [445, 118] width 530 height 14
paste input "2 kg"
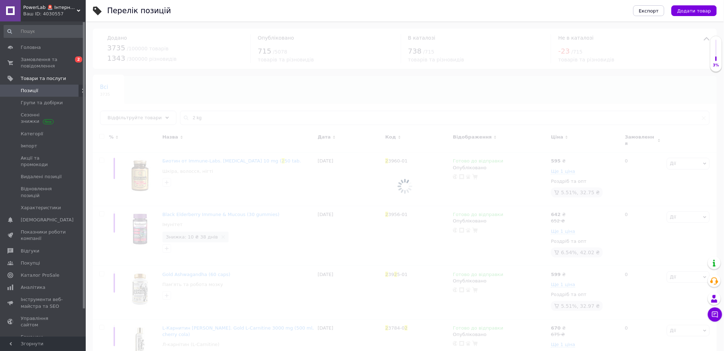
click at [181, 120] on div at bounding box center [405, 186] width 638 height 330
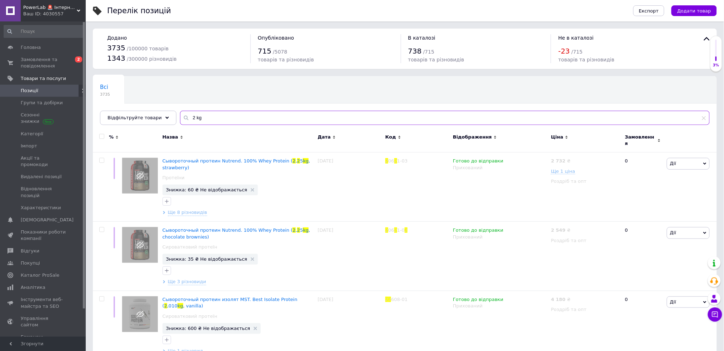
drag, startPoint x: 219, startPoint y: 115, endPoint x: 181, endPoint y: 120, distance: 37.8
click at [181, 120] on input "2 kg" at bounding box center [445, 118] width 530 height 14
paste input "Хондопротектор Solgar. [MEDICAL_DATA] [MEDICAL_DATA] Chondroitin MSM (120 tabs)."
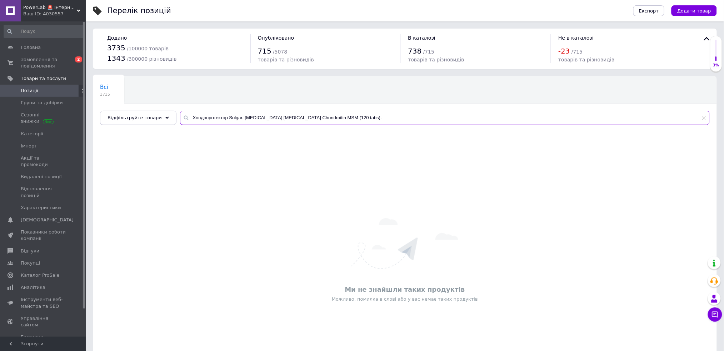
drag, startPoint x: 236, startPoint y: 116, endPoint x: 180, endPoint y: 122, distance: 56.0
click at [180, 122] on input "Хондопротектор Solgar. [MEDICAL_DATA] [MEDICAL_DATA] Chondroitin MSM (120 tabs)." at bounding box center [445, 118] width 530 height 14
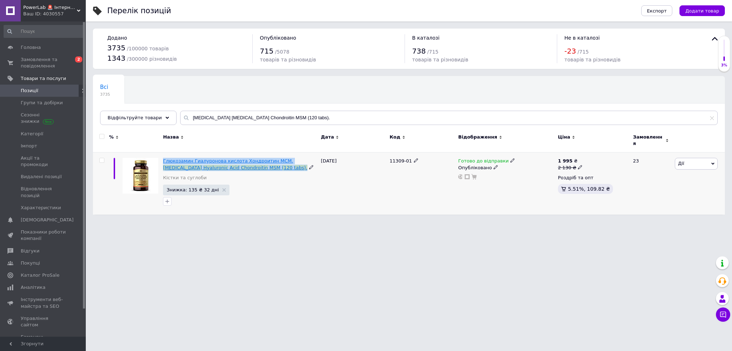
drag, startPoint x: 162, startPoint y: 156, endPoint x: 245, endPoint y: 165, distance: 83.1
click at [255, 166] on div "Глюкозамин Гиалуронова кислота Хондроитин МСМ. [MEDICAL_DATA] [MEDICAL_DATA] Ch…" at bounding box center [240, 184] width 158 height 62
copy span "Глюкозамин Гиалуронова кислота Хондроитин МСМ. [MEDICAL_DATA] [MEDICAL_DATA] Ch…"
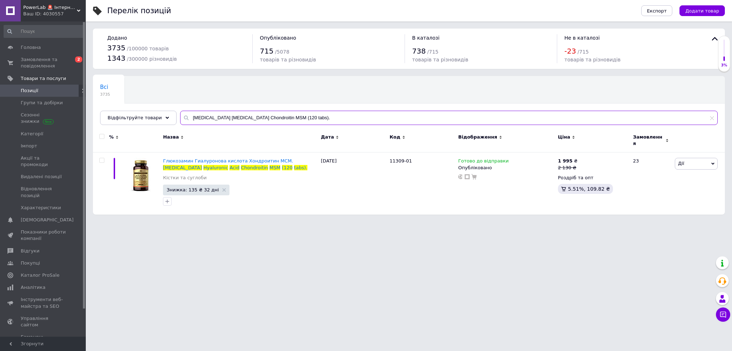
drag, startPoint x: 329, startPoint y: 116, endPoint x: 169, endPoint y: 120, distance: 160.4
click at [169, 120] on div "Всі 3735 Ok Відфільтровано... Зберегти Нічого не знайдено Можливо, помилка у сл…" at bounding box center [409, 100] width 632 height 49
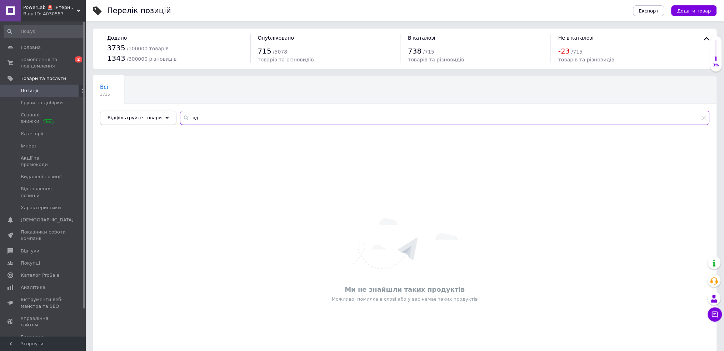
type input "[PERSON_NAME]"
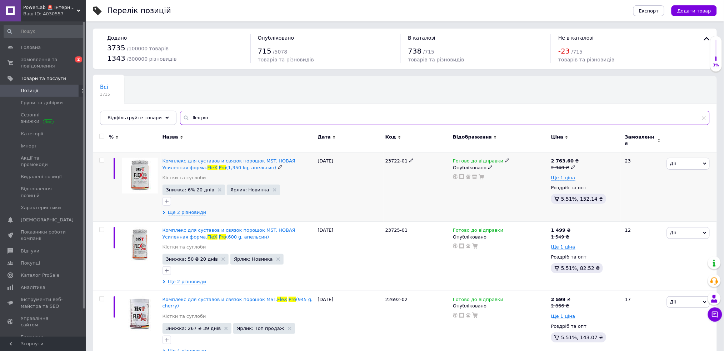
type input "flex pro"
drag, startPoint x: 161, startPoint y: 156, endPoint x: 217, endPoint y: 154, distance: 55.8
click at [231, 158] on div "Комплекс для суставов и связок порошок MST. НОВАЯ Усиленная форма. FleX Pro (1,…" at bounding box center [238, 187] width 155 height 69
copy span "Комплекс для суставов и связок"
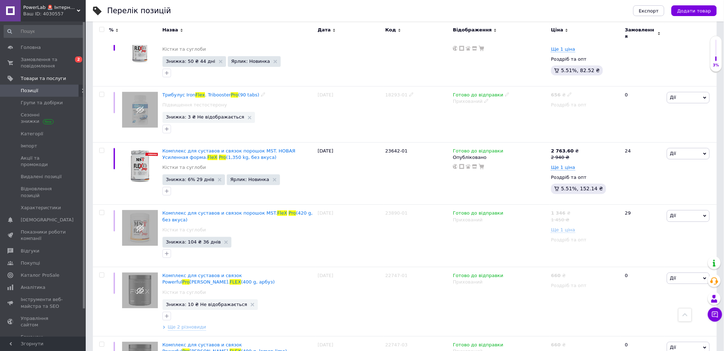
scroll to position [626, 0]
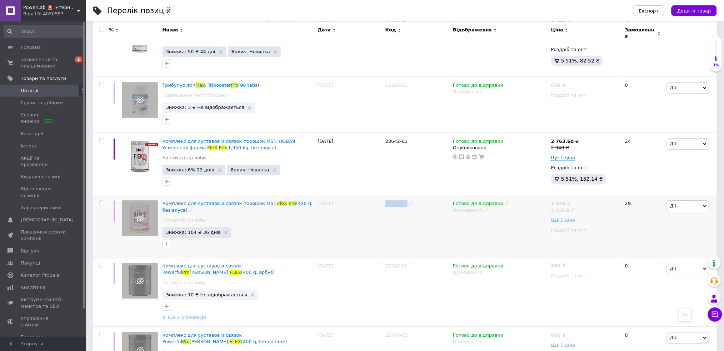
drag, startPoint x: 404, startPoint y: 176, endPoint x: 385, endPoint y: 178, distance: 18.3
click at [385, 201] on span "23890-01" at bounding box center [396, 203] width 23 height 5
copy span "23890-01"
click at [41, 61] on span "Замовлення та повідомлення" at bounding box center [43, 62] width 45 height 13
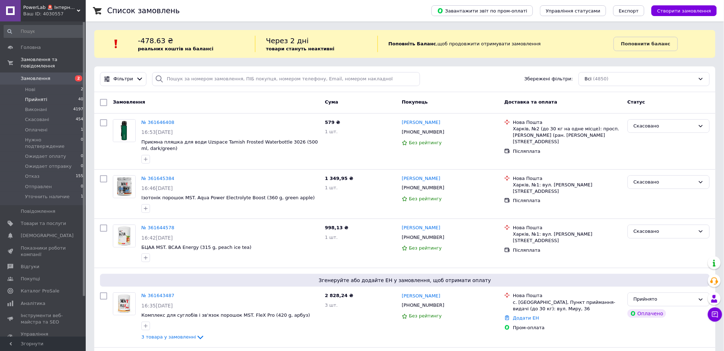
click at [78, 96] on span "40" at bounding box center [80, 99] width 5 height 6
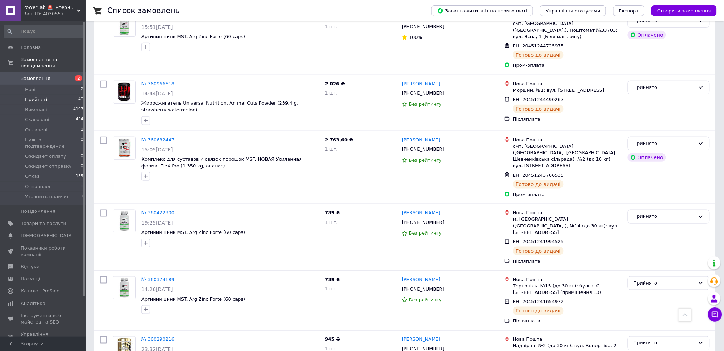
scroll to position [2161, 0]
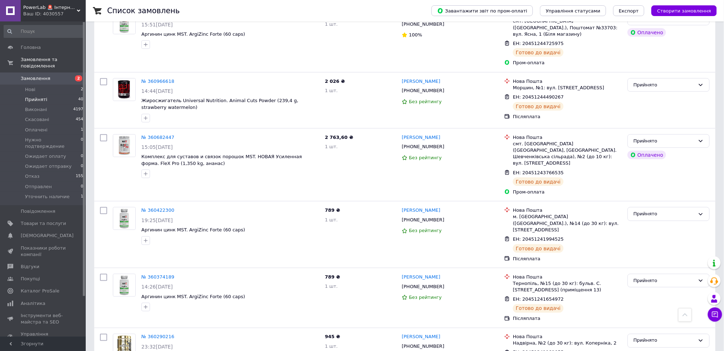
click at [36, 73] on link "Замовлення 2" at bounding box center [44, 79] width 88 height 12
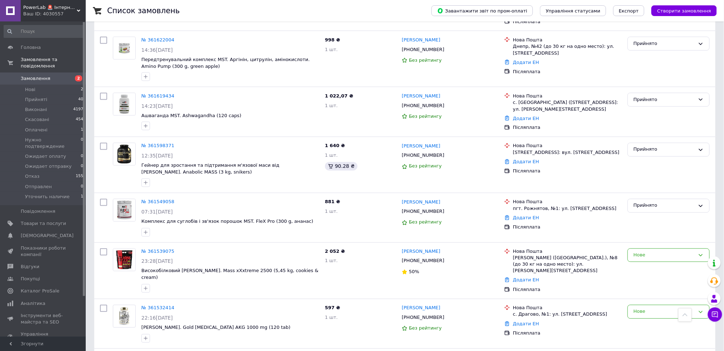
scroll to position [429, 0]
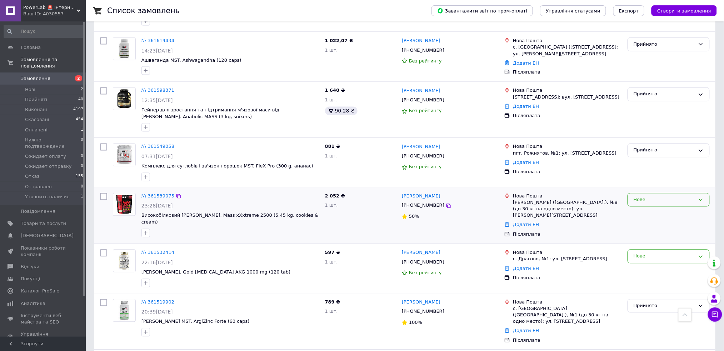
click at [668, 196] on div "Нове" at bounding box center [664, 200] width 61 height 8
click at [662, 234] on li "Скасовано" at bounding box center [668, 240] width 81 height 13
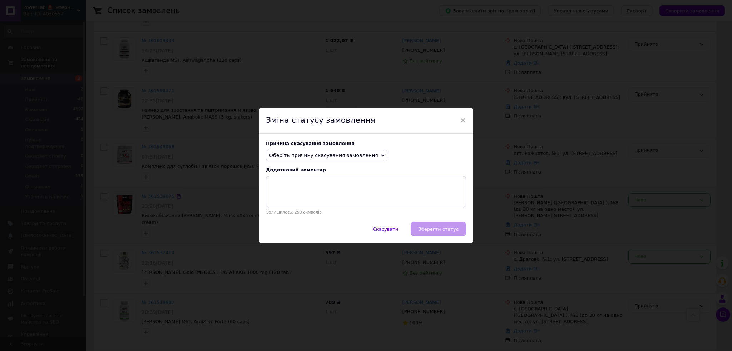
click at [325, 157] on span "Оберіть причину скасування замовлення" at bounding box center [323, 156] width 109 height 6
click at [305, 219] on li "Не вдається додзвонитися" at bounding box center [326, 220] width 121 height 10
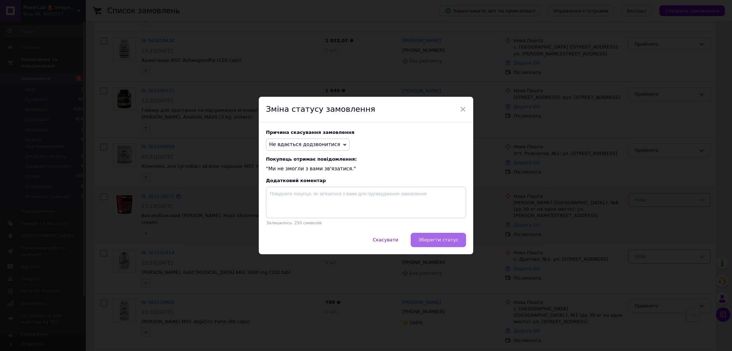
click at [438, 235] on button "Зберегти статус" at bounding box center [437, 240] width 55 height 14
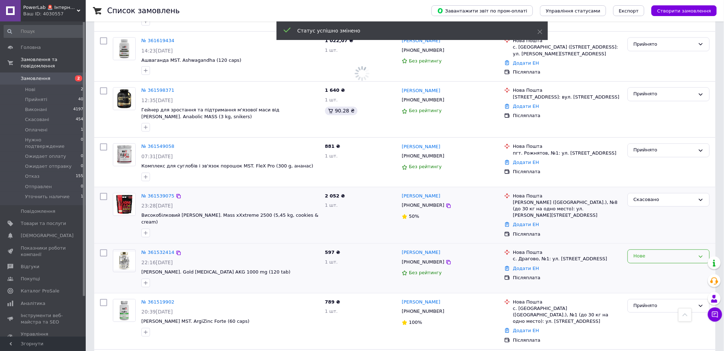
click at [653, 253] on div "Нове" at bounding box center [664, 257] width 61 height 8
click at [654, 291] on li "Скасовано" at bounding box center [668, 297] width 81 height 13
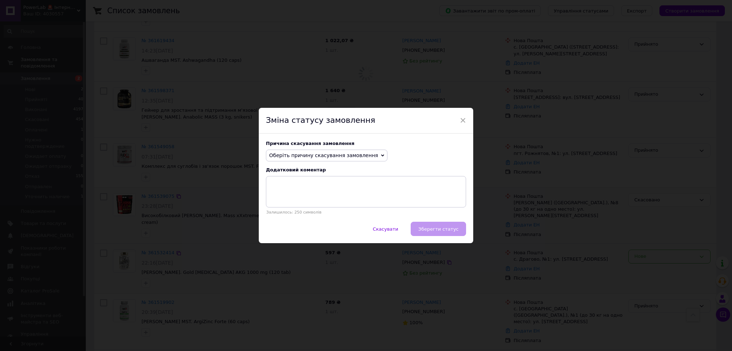
click at [333, 156] on span "Оберіть причину скасування замовлення" at bounding box center [323, 156] width 109 height 6
click at [311, 219] on li "Не вдається додзвонитися" at bounding box center [326, 220] width 121 height 10
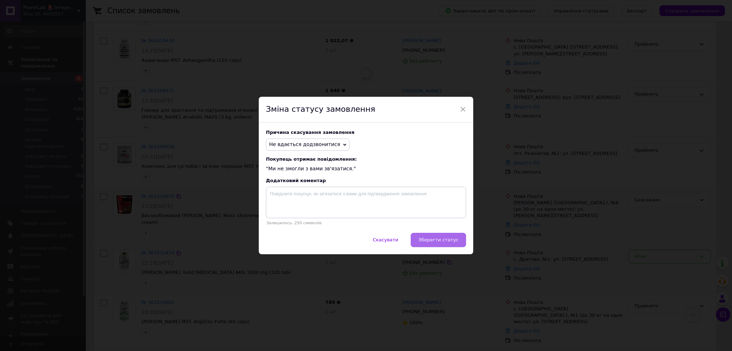
click at [439, 241] on span "Зберегти статус" at bounding box center [438, 239] width 40 height 5
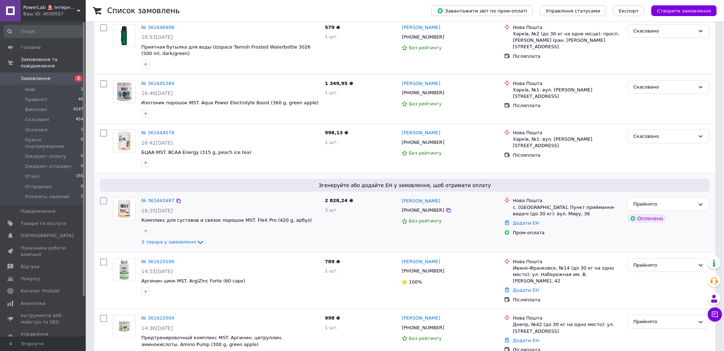
scroll to position [887, 0]
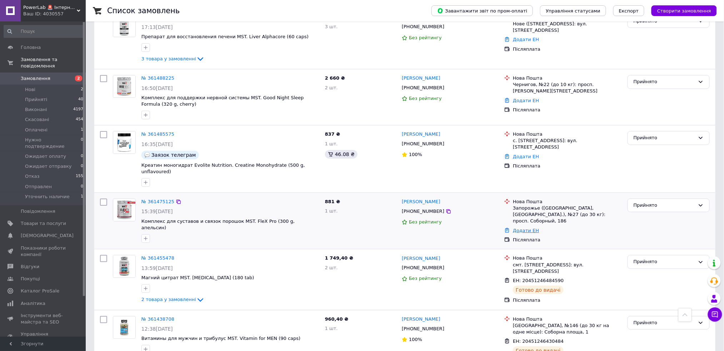
click at [524, 228] on link "Додати ЕН" at bounding box center [526, 230] width 26 height 5
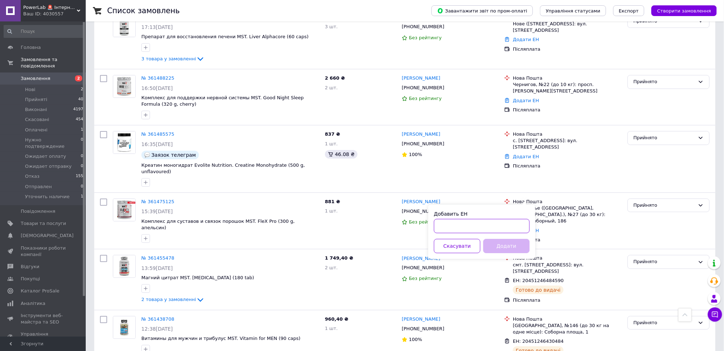
click at [478, 226] on input "Добавить ЕН" at bounding box center [482, 226] width 96 height 14
paste input "20451246804142"
type input "20451246804142"
click at [510, 253] on div "Добавить ЕН 20451246804142 Скасувати Додати" at bounding box center [481, 232] width 107 height 54
click at [510, 247] on button "Додати" at bounding box center [506, 246] width 46 height 14
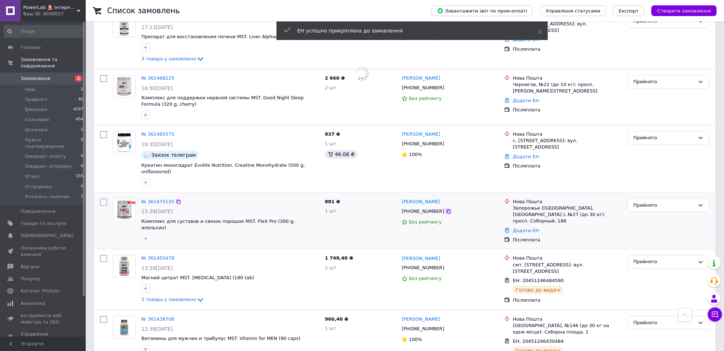
click at [447, 209] on icon at bounding box center [449, 211] width 4 height 4
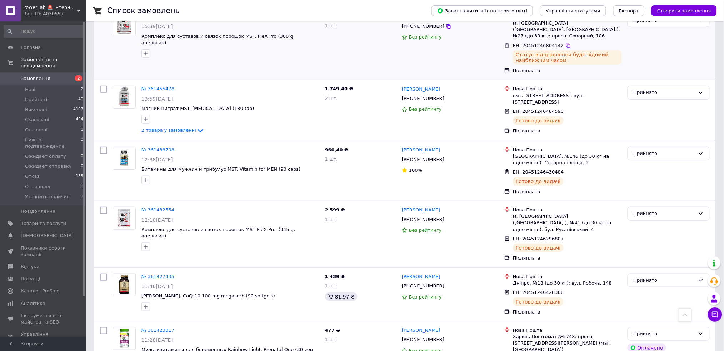
scroll to position [710, 0]
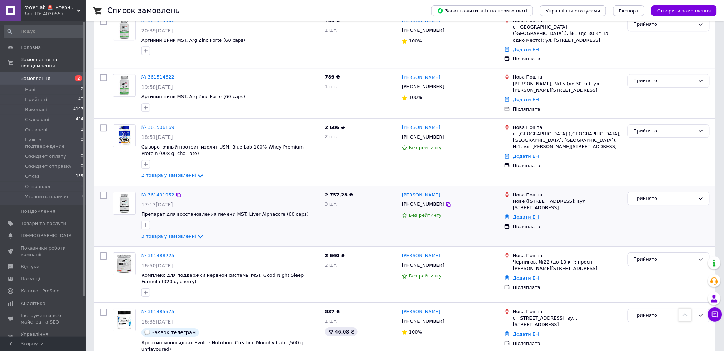
click at [526, 214] on link "Додати ЕН" at bounding box center [526, 216] width 26 height 5
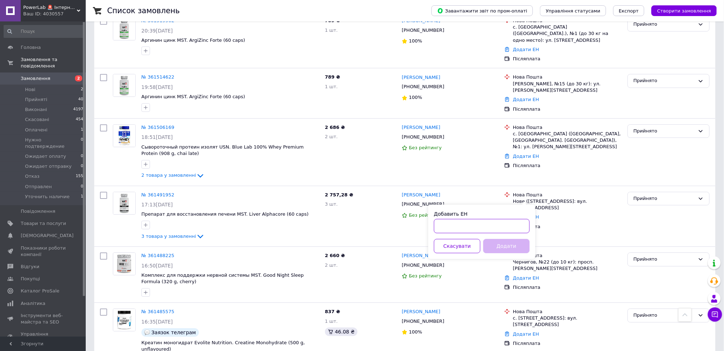
click at [479, 223] on input "Добавить ЕН" at bounding box center [482, 226] width 96 height 14
paste input "20451246910580"
type input "20451246910580"
click at [502, 239] on button "Додати" at bounding box center [506, 246] width 46 height 14
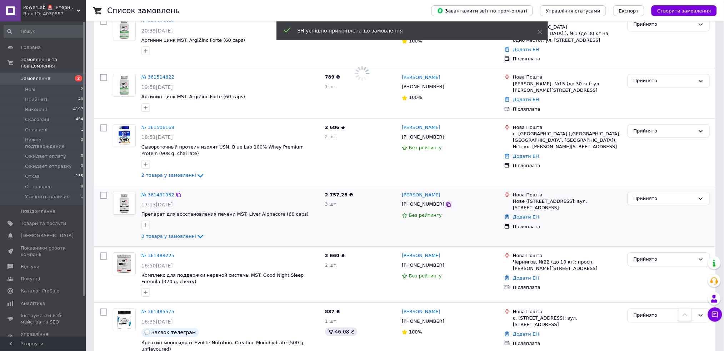
click at [447, 203] on icon at bounding box center [449, 205] width 4 height 4
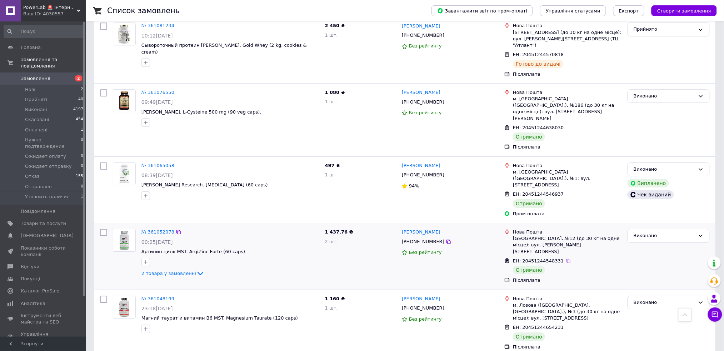
scroll to position [394, 0]
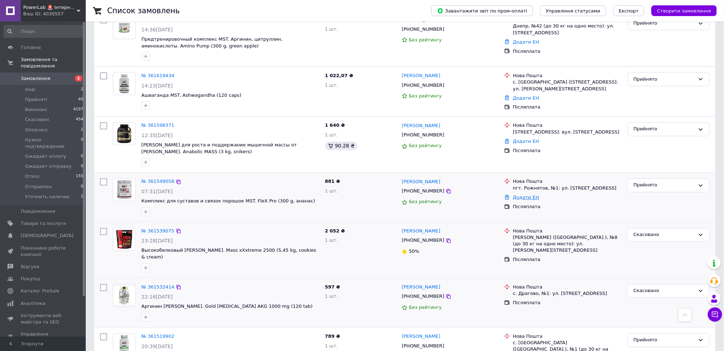
click at [523, 195] on link "Додати ЕН" at bounding box center [526, 197] width 26 height 5
click at [490, 223] on input "Добавить ЕН" at bounding box center [482, 220] width 96 height 14
paste input "20451247033795"
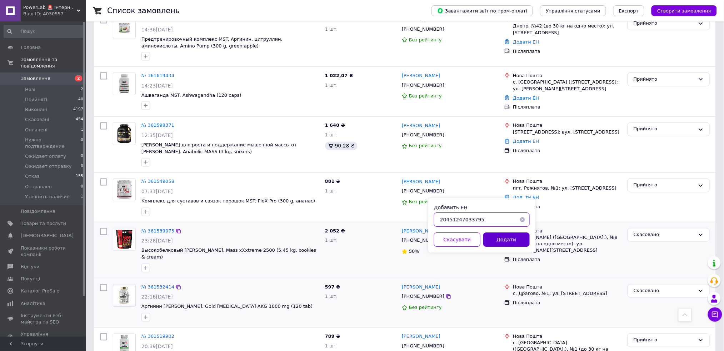
type input "20451247033795"
click at [499, 235] on button "Додати" at bounding box center [506, 240] width 46 height 14
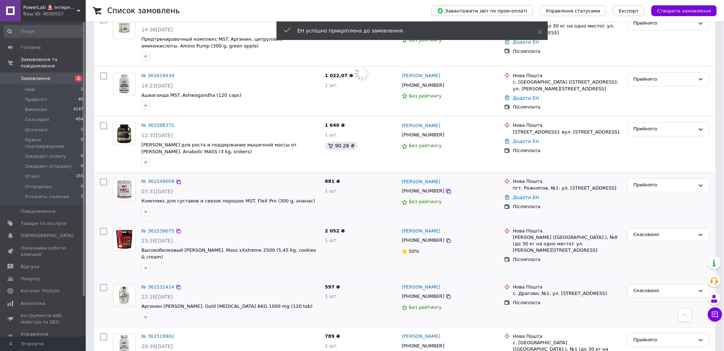
click at [447, 189] on icon at bounding box center [449, 191] width 4 height 4
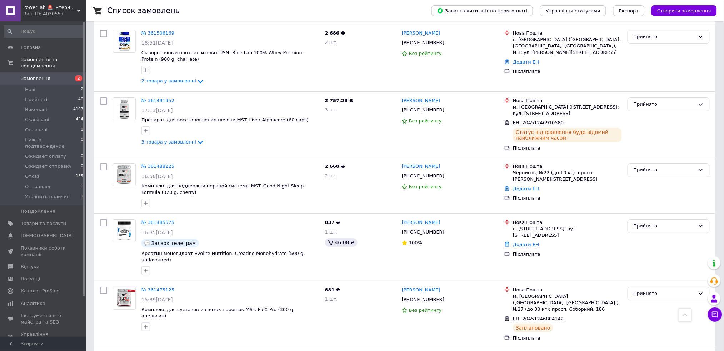
scroll to position [822, 0]
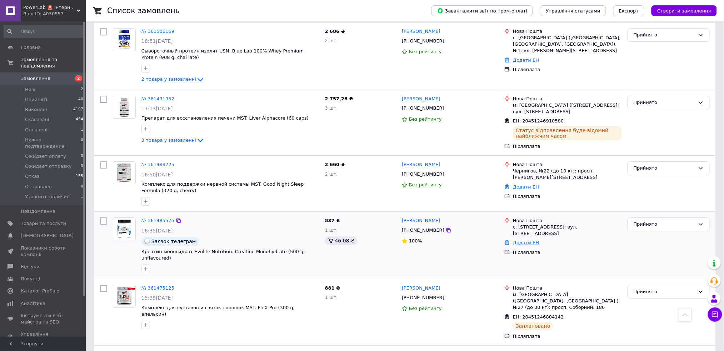
click at [528, 240] on link "Додати ЕН" at bounding box center [526, 242] width 26 height 5
click at [467, 238] on input "Добавить ЕН" at bounding box center [482, 239] width 96 height 14
paste input "20451246806599"
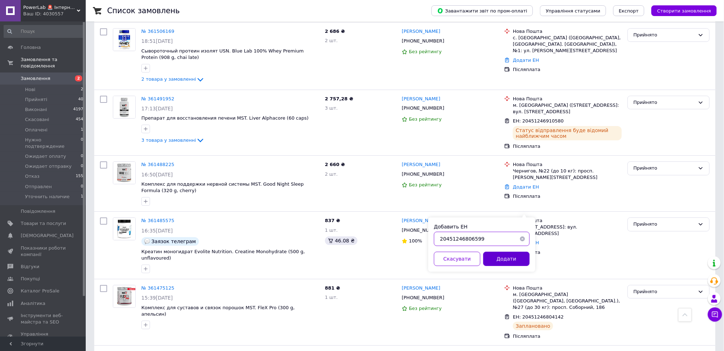
type input "20451246806599"
click at [498, 253] on button "Додати" at bounding box center [506, 259] width 46 height 14
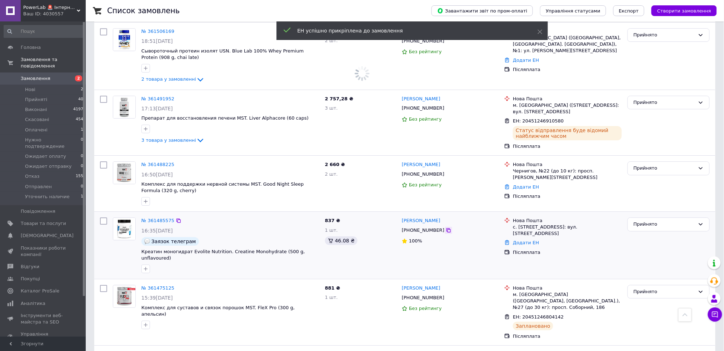
click at [446, 228] on icon at bounding box center [449, 231] width 6 height 6
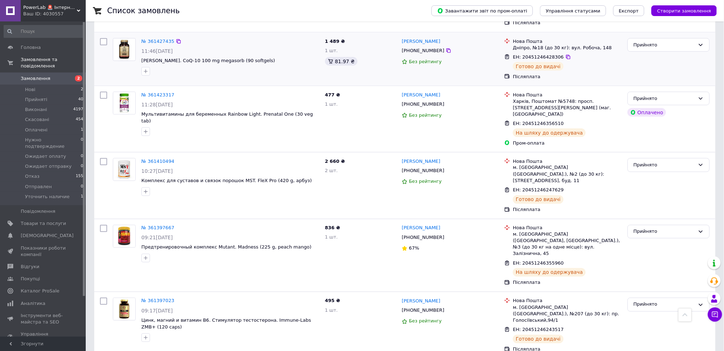
scroll to position [647, 0]
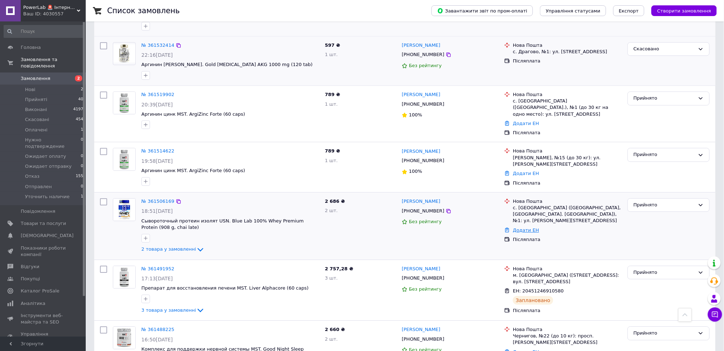
click at [525, 228] on link "Додати ЕН" at bounding box center [526, 230] width 26 height 5
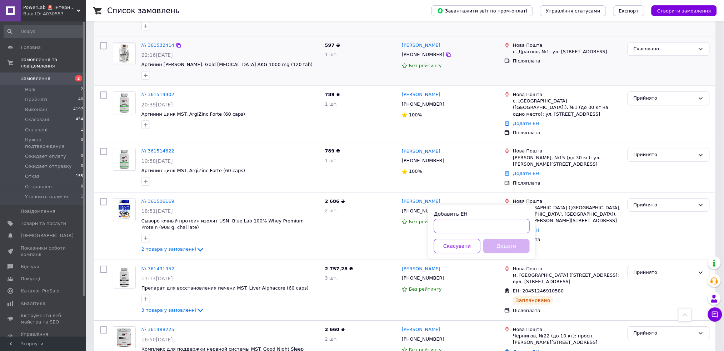
click at [479, 223] on input "Добавить ЕН" at bounding box center [482, 226] width 96 height 14
paste input "20451246918380"
type input "20451246918380"
click at [505, 245] on button "Додати" at bounding box center [506, 246] width 46 height 14
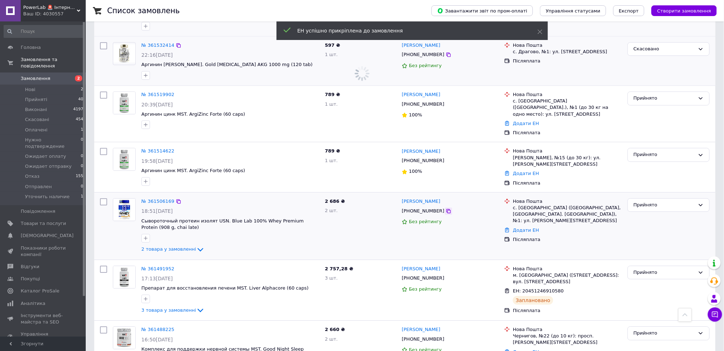
click at [446, 208] on icon at bounding box center [449, 211] width 6 height 6
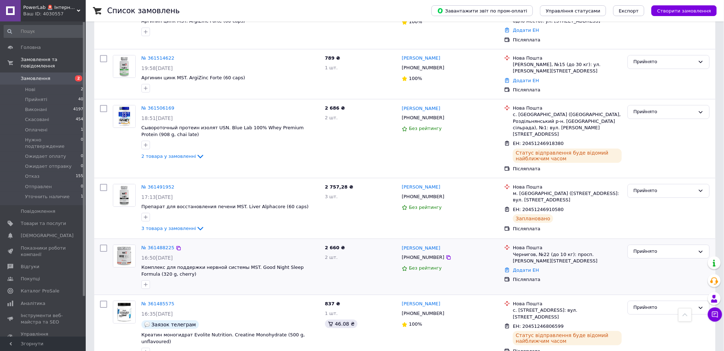
scroll to position [798, 0]
click at [526, 266] on link "Додати ЕН" at bounding box center [526, 268] width 26 height 5
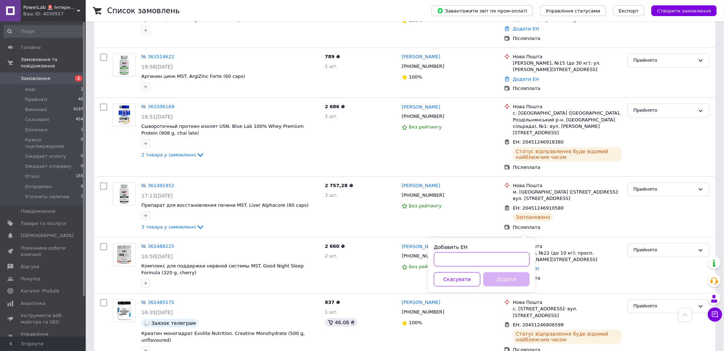
click at [491, 259] on input "Добавить ЕН" at bounding box center [482, 259] width 96 height 14
paste input "20451246909185"
type input "20451246909185"
click at [506, 279] on button "Додати" at bounding box center [506, 279] width 46 height 14
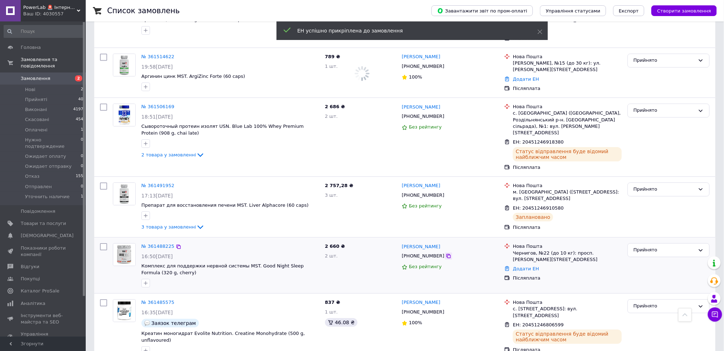
click at [447, 254] on icon at bounding box center [449, 256] width 4 height 4
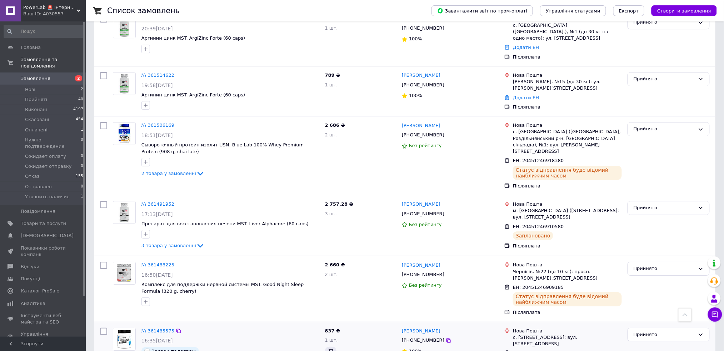
scroll to position [816, 0]
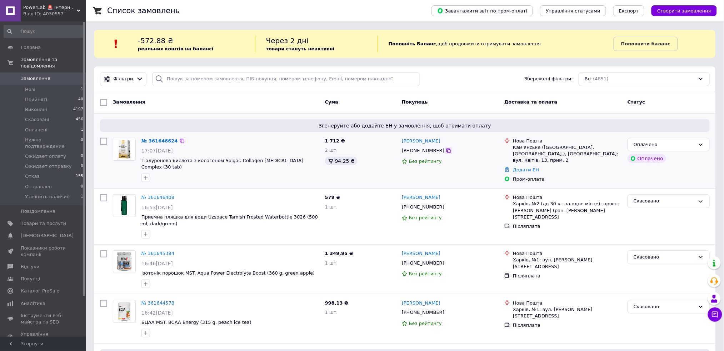
click at [447, 150] on icon at bounding box center [449, 151] width 4 height 4
click at [160, 139] on link "№ 361648624" at bounding box center [159, 140] width 36 height 5
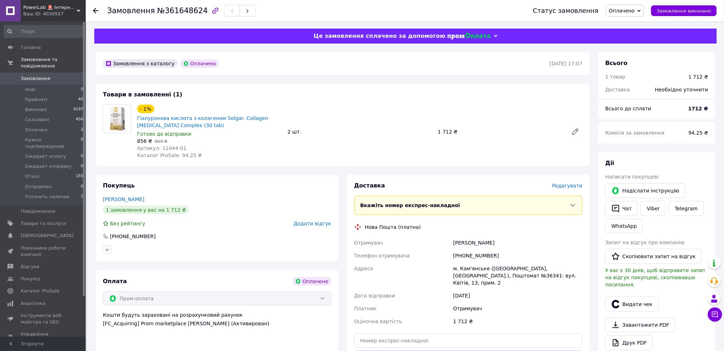
drag, startPoint x: 199, startPoint y: 155, endPoint x: 194, endPoint y: 147, distance: 9.0
click at [198, 155] on div "- 1% Гіалуронова кислота з колагеном Solgar. Collagen Hyaluronic Acid Complex (…" at bounding box center [209, 131] width 150 height 57
drag, startPoint x: 194, startPoint y: 146, endPoint x: 159, endPoint y: 149, distance: 34.8
click at [159, 149] on div "Артикул: 11044-01" at bounding box center [209, 148] width 145 height 7
copy span "11044-01"
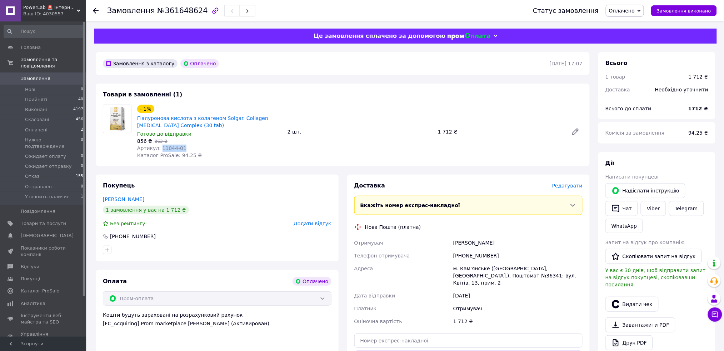
drag, startPoint x: 159, startPoint y: 197, endPoint x: 101, endPoint y: 198, distance: 58.2
click at [101, 198] on div "Покупець Негина ЛЮДМИЛА 1 замовлення у вас на 1 712 ₴ Без рейтингу Додати відгу…" at bounding box center [217, 218] width 243 height 87
copy link "Негина ЛЮДМИЛА"
drag, startPoint x: 163, startPoint y: 234, endPoint x: 109, endPoint y: 234, distance: 54.7
click at [109, 234] on div "[PHONE_NUMBER]" at bounding box center [217, 236] width 230 height 7
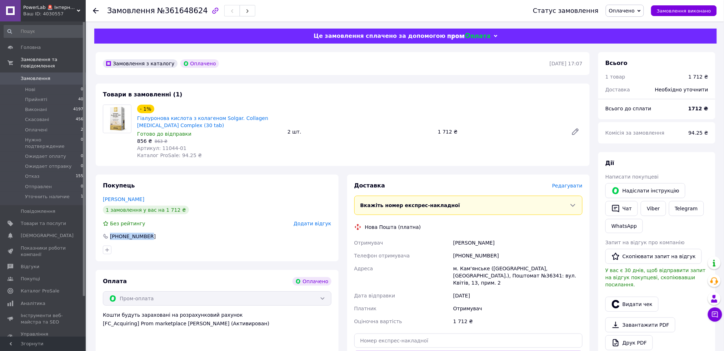
copy div "[PHONE_NUMBER]"
click at [33, 75] on span "Замовлення" at bounding box center [36, 78] width 30 height 6
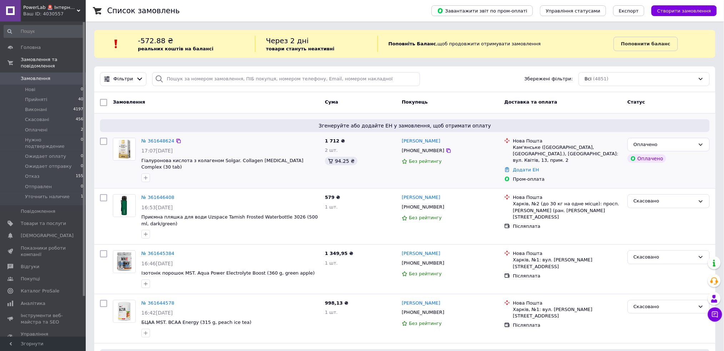
drag, startPoint x: 318, startPoint y: 160, endPoint x: 139, endPoint y: 159, distance: 179.3
click at [139, 159] on div "№ 361648624 17:07, 12.09.2025 Гіалуронова кислота з колагеном Solgar. Collagen …" at bounding box center [231, 160] width 184 height 50
copy span "Гіалуронова кислота з колагеном Solgar. Collagen [MEDICAL_DATA] Complex (30 tab)"
drag, startPoint x: 691, startPoint y: 143, endPoint x: 682, endPoint y: 150, distance: 10.9
click at [691, 144] on div "Оплачено" at bounding box center [664, 145] width 61 height 8
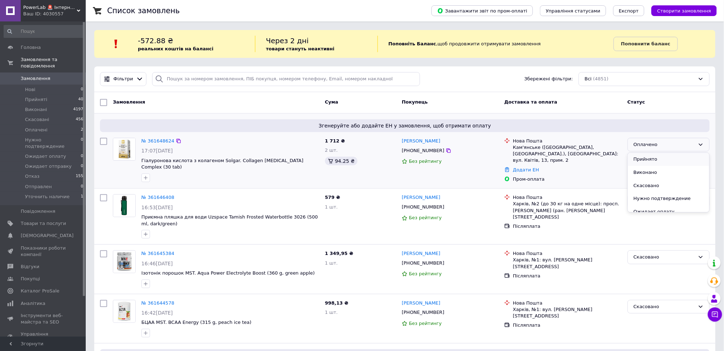
click at [679, 157] on li "Прийнято" at bounding box center [668, 159] width 81 height 13
drag, startPoint x: 459, startPoint y: 137, endPoint x: 403, endPoint y: 138, distance: 55.7
click at [403, 138] on div "[PERSON_NAME]" at bounding box center [450, 141] width 98 height 8
copy link "[PERSON_NAME]"
click at [446, 151] on icon at bounding box center [449, 151] width 6 height 6
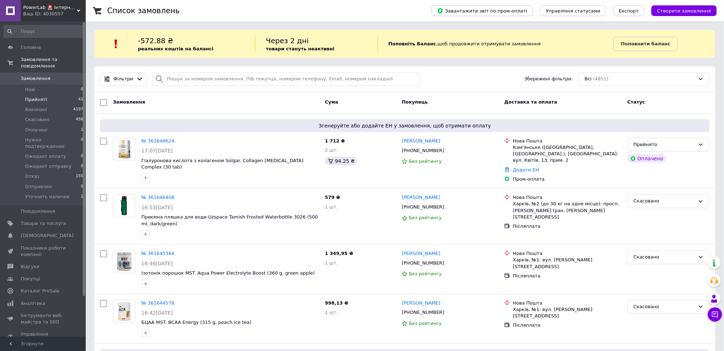
click at [42, 96] on span "Прийняті" at bounding box center [36, 99] width 22 height 6
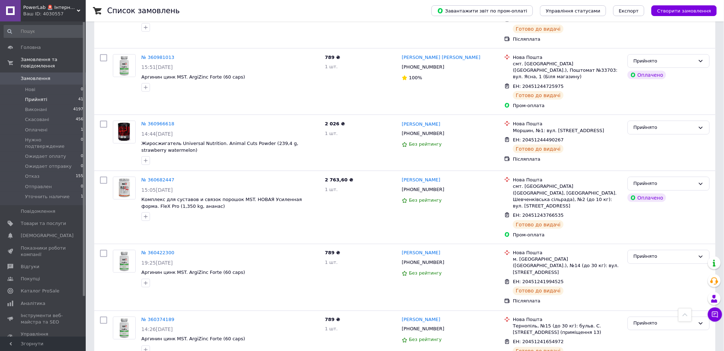
scroll to position [2254, 0]
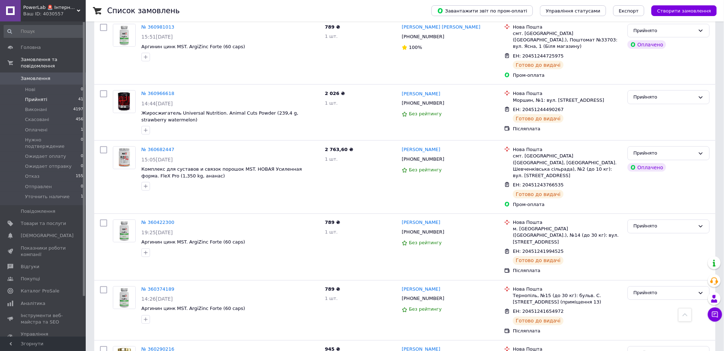
click at [37, 73] on link "Замовлення 0" at bounding box center [44, 79] width 88 height 12
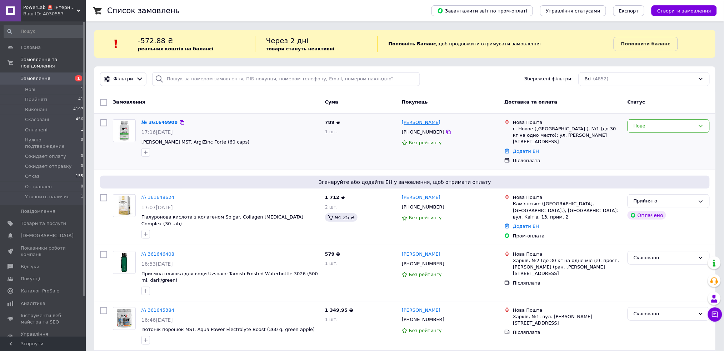
click at [421, 121] on link "[PERSON_NAME]" at bounding box center [421, 122] width 39 height 7
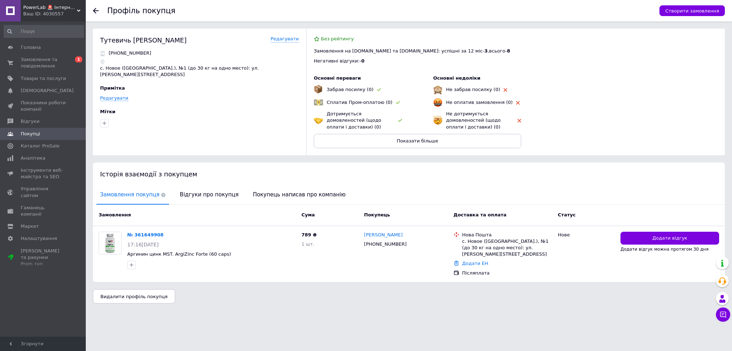
click at [161, 190] on div "Замовлення покупця [PERSON_NAME] про покупця [PERSON_NAME] написав про компанію" at bounding box center [409, 195] width 632 height 19
click at [192, 199] on span "Відгуки про покупця" at bounding box center [209, 195] width 66 height 18
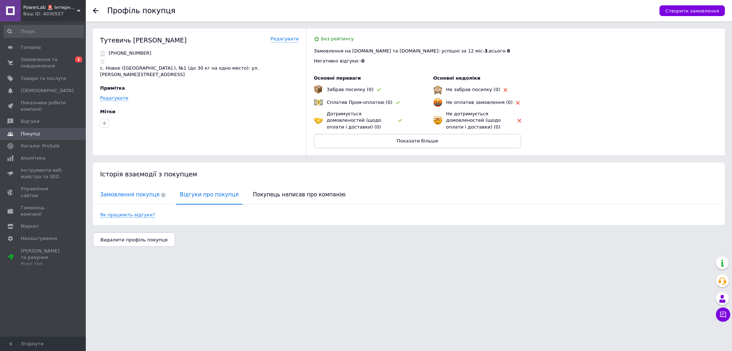
click at [138, 191] on span "Замовлення покупця" at bounding box center [132, 195] width 73 height 18
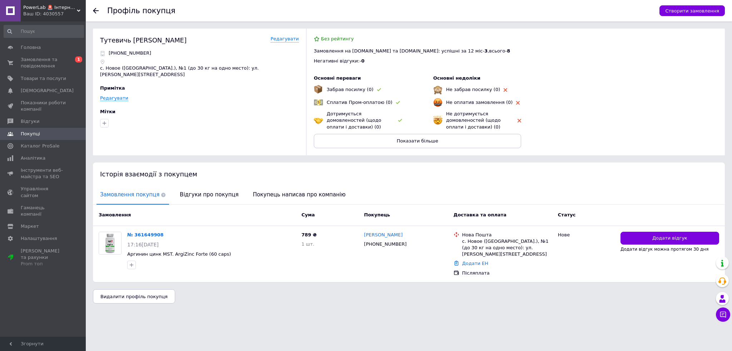
click at [95, 10] on icon at bounding box center [96, 11] width 6 height 6
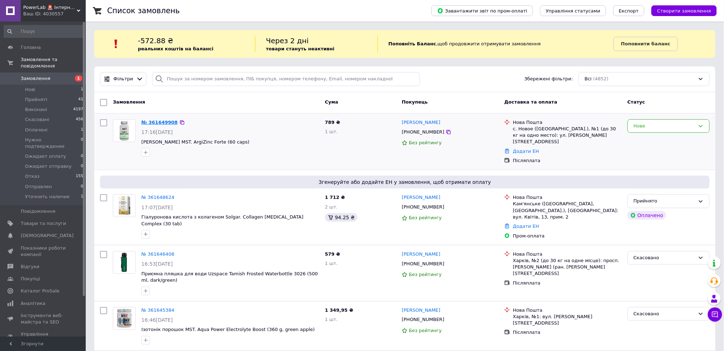
click at [160, 122] on link "№ 361649908" at bounding box center [159, 122] width 36 height 5
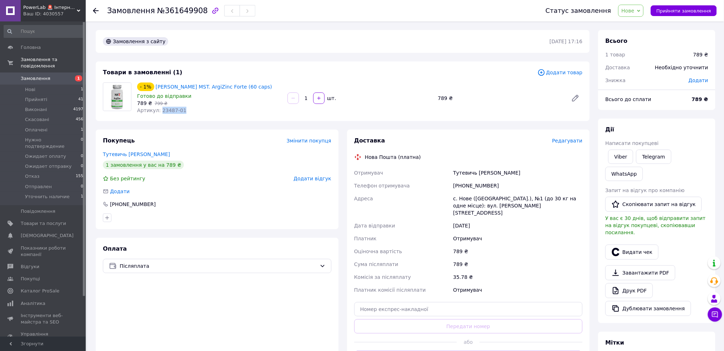
drag, startPoint x: 197, startPoint y: 111, endPoint x: 159, endPoint y: 111, distance: 37.9
click at [159, 111] on div "Артикул: 23487-01" at bounding box center [209, 110] width 145 height 7
copy span "23487-01"
click at [96, 8] on icon at bounding box center [96, 11] width 6 height 6
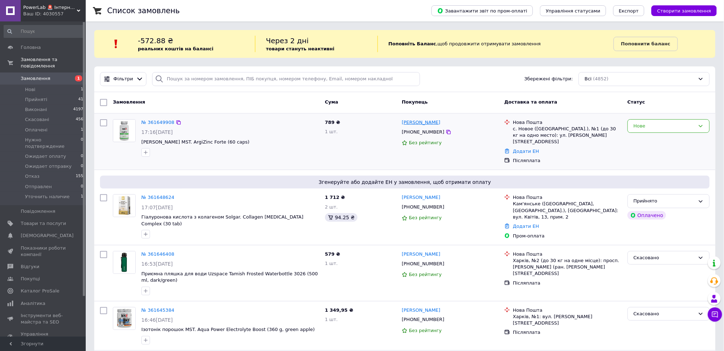
drag, startPoint x: 468, startPoint y: 120, endPoint x: 402, endPoint y: 124, distance: 65.9
click at [402, 124] on div "[PERSON_NAME]" at bounding box center [450, 123] width 98 height 8
copy link "[PERSON_NAME]"
click at [164, 122] on link "№ 361649908" at bounding box center [157, 122] width 33 height 5
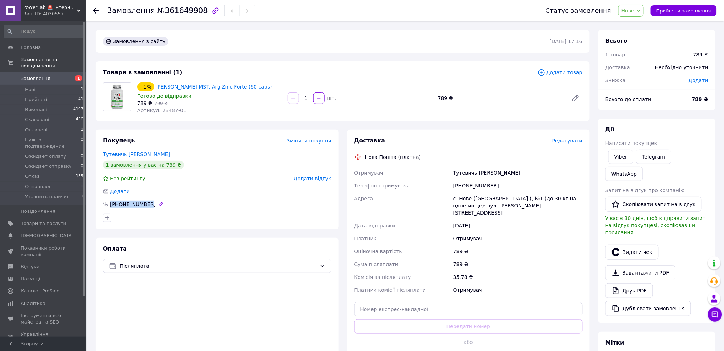
drag, startPoint x: 162, startPoint y: 200, endPoint x: 111, endPoint y: 203, distance: 51.1
click at [111, 203] on div "Покупець Змінити покупця [PERSON_NAME] [PERSON_NAME] 1 замовлення у вас на 789 …" at bounding box center [217, 180] width 243 height 100
copy div "[PHONE_NUMBER]"
click at [93, 13] on div at bounding box center [96, 10] width 6 height 7
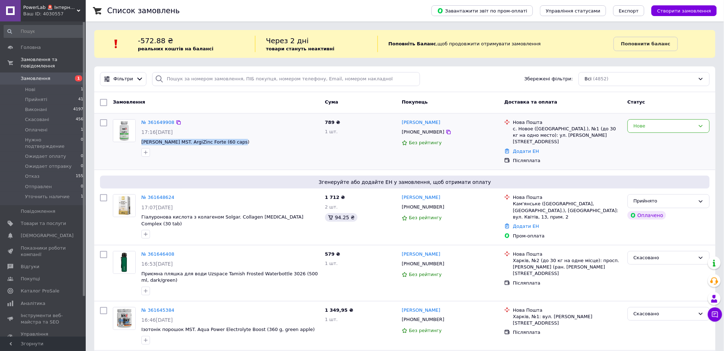
drag, startPoint x: 256, startPoint y: 144, endPoint x: 140, endPoint y: 144, distance: 116.5
click at [140, 144] on div "№ 361649908 17:16[DATE] Аргінін цинк MST. ArgiZinc Forte (60 caps)" at bounding box center [231, 137] width 184 height 43
copy span "[PERSON_NAME] MST. ArgiZinc Forte (60 caps)"
click at [646, 126] on div "Нове" at bounding box center [664, 127] width 61 height 8
click at [644, 140] on li "Прийнято" at bounding box center [668, 140] width 81 height 13
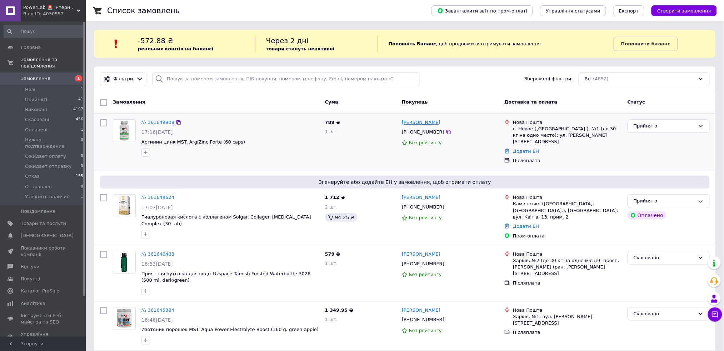
drag, startPoint x: 459, startPoint y: 118, endPoint x: 402, endPoint y: 123, distance: 57.0
click at [402, 123] on div "[PERSON_NAME]" at bounding box center [450, 123] width 98 height 8
copy link "[PERSON_NAME]"
click at [446, 132] on icon at bounding box center [449, 132] width 6 height 6
click at [632, 45] on b "Поповнити баланс" at bounding box center [645, 43] width 49 height 5
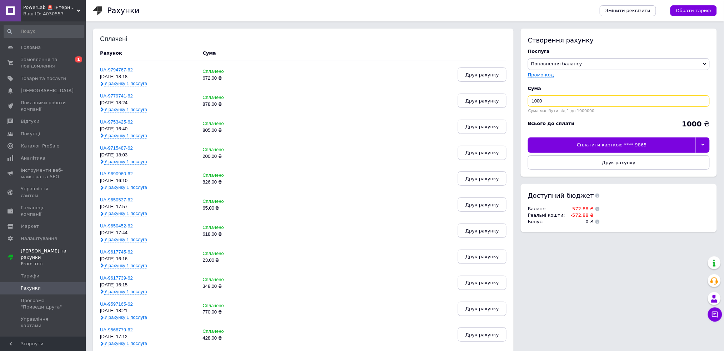
drag, startPoint x: 558, startPoint y: 100, endPoint x: 532, endPoint y: 101, distance: 26.8
click at [532, 101] on input "1000" at bounding box center [619, 100] width 182 height 11
type input "573"
click at [706, 144] on div at bounding box center [703, 145] width 14 height 15
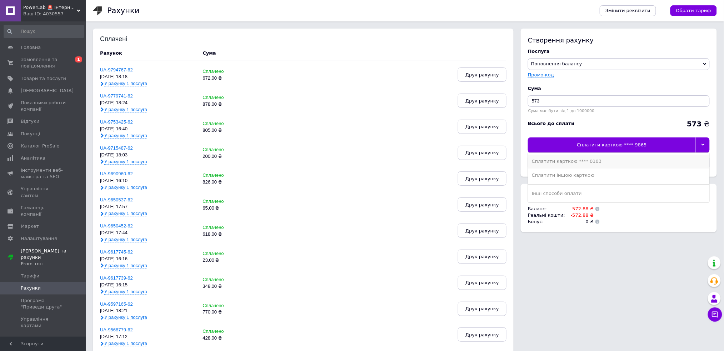
click at [609, 165] on div "Сплатити карткою **** 0103" at bounding box center [619, 161] width 174 height 6
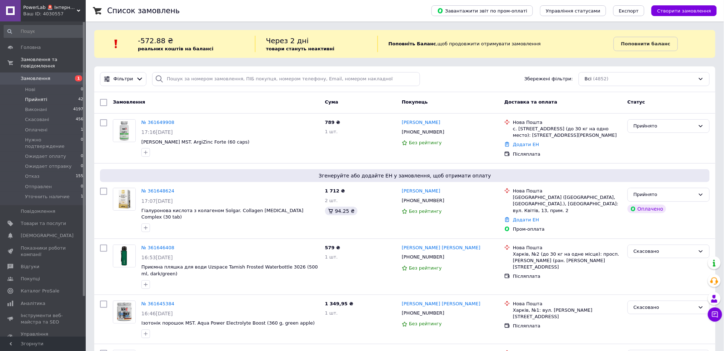
click at [43, 96] on span "Прийняті" at bounding box center [36, 99] width 22 height 6
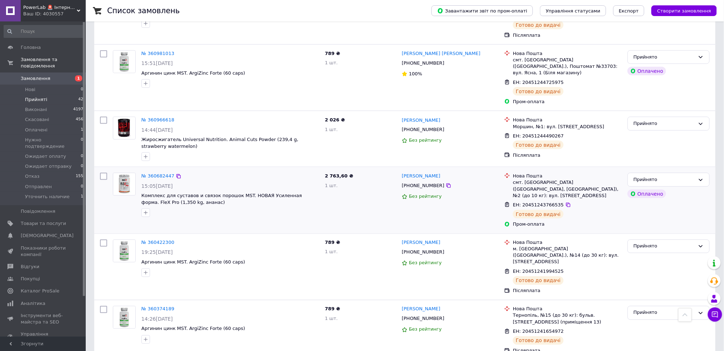
scroll to position [2304, 0]
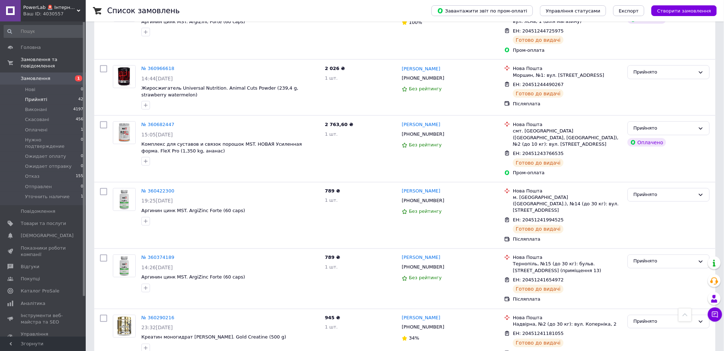
click at [29, 73] on link "Замовлення 1" at bounding box center [44, 79] width 88 height 12
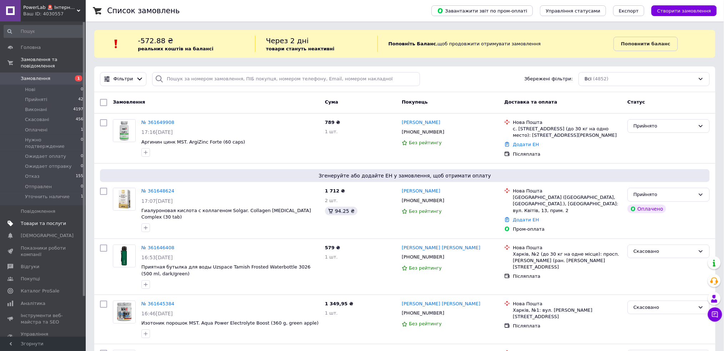
click at [45, 220] on span "Товари та послуги" at bounding box center [43, 223] width 45 height 6
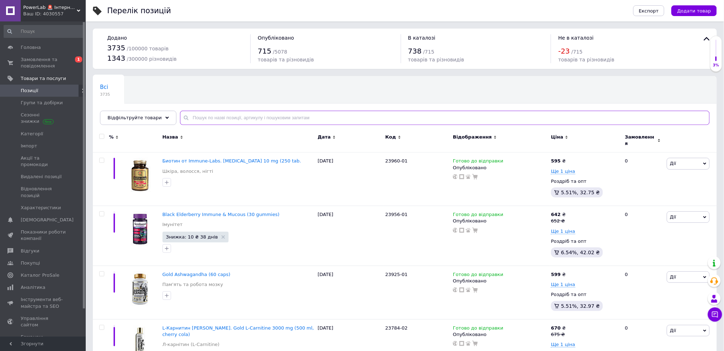
click at [268, 118] on input "text" at bounding box center [445, 118] width 530 height 14
paste input "19630-01"
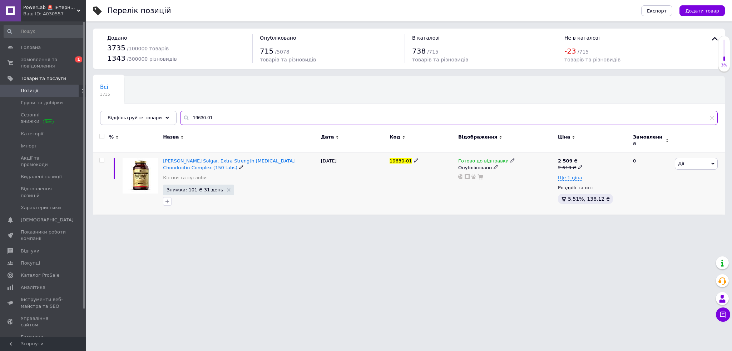
type input "19630-01"
drag, startPoint x: 162, startPoint y: 155, endPoint x: 202, endPoint y: 161, distance: 40.8
click at [202, 161] on div "Глюкозамин Хондроитин Solgar. Extra Strength Glucosamine Chondroitin Complex (1…" at bounding box center [240, 184] width 158 height 62
copy span "Глюкозамин Хондроитин Solgar. Extra Strength Glucosamine Chondroitin Complex (1…"
click at [570, 175] on span "Ще 1 ціна" at bounding box center [570, 178] width 24 height 6
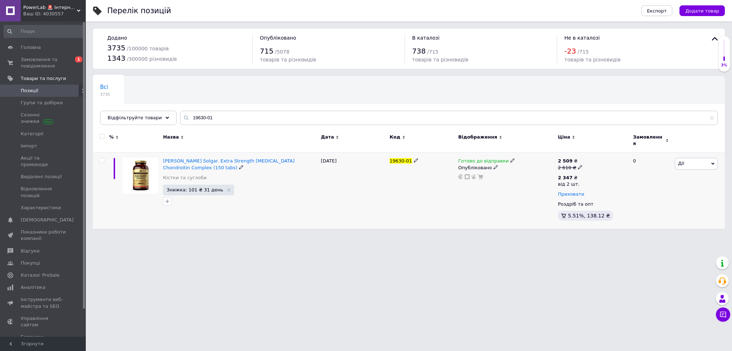
click at [569, 191] on span "Приховати" at bounding box center [571, 194] width 26 height 6
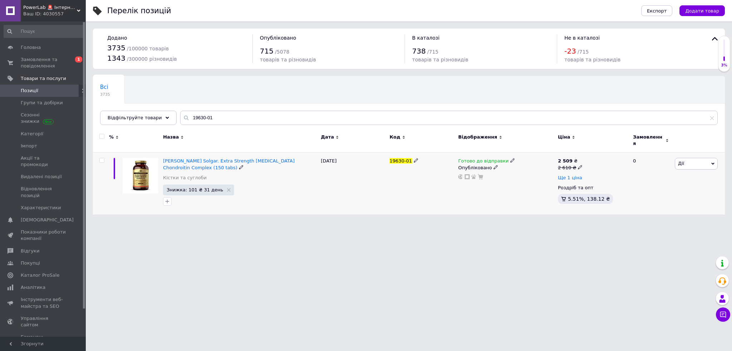
click at [576, 175] on span "Ще 1 ціна" at bounding box center [570, 178] width 24 height 6
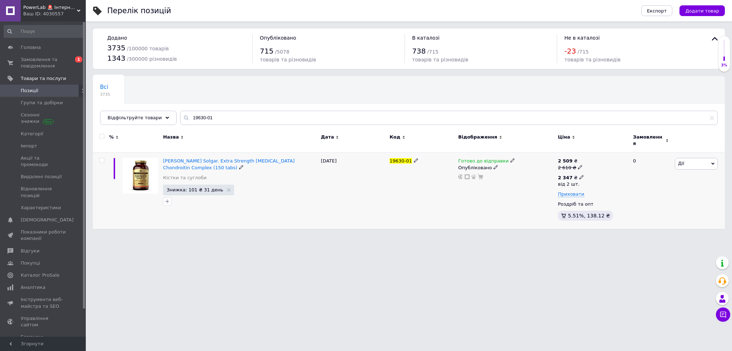
click at [579, 175] on icon at bounding box center [581, 177] width 4 height 4
drag, startPoint x: 609, startPoint y: 158, endPoint x: 591, endPoint y: 159, distance: 19.0
click at [591, 159] on input "2347" at bounding box center [621, 162] width 69 height 14
type input "2499"
click at [510, 196] on div "Готово до відправки Опубліковано" at bounding box center [506, 191] width 100 height 76
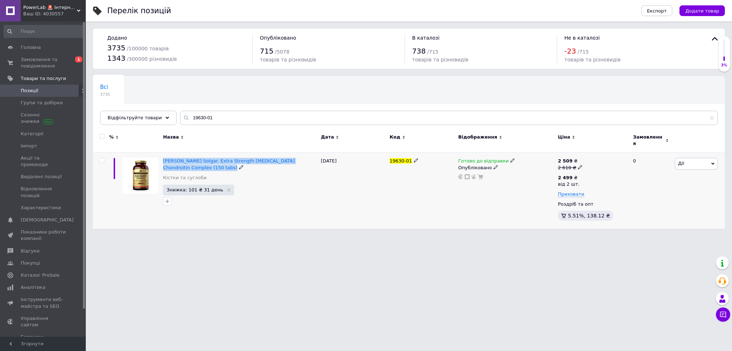
drag, startPoint x: 161, startPoint y: 156, endPoint x: 205, endPoint y: 165, distance: 44.8
click at [205, 165] on div "Глюкозамин Хондроитин Solgar. Extra Strength Glucosamine Chondroitin Complex (1…" at bounding box center [240, 191] width 158 height 76
copy div "Глюкозамин Хондроитин Solgar. Extra Strength Glucosamine Chondroitin Complex (1…"
drag, startPoint x: 218, startPoint y: 115, endPoint x: 168, endPoint y: 120, distance: 50.6
click at [168, 120] on div "Відфільтруйте товари 19630-01" at bounding box center [408, 118] width 617 height 14
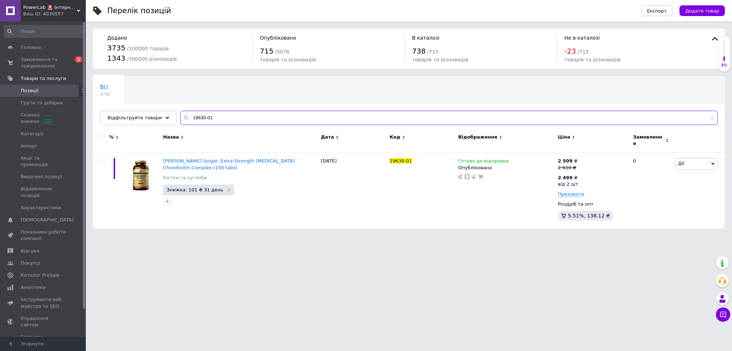
paste input "8489"
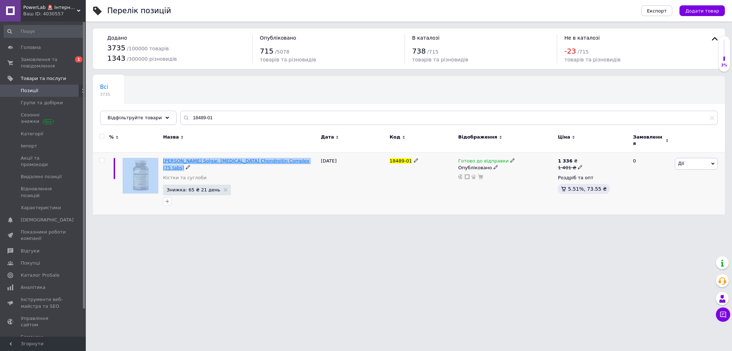
drag, startPoint x: 158, startPoint y: 155, endPoint x: 170, endPoint y: 162, distance: 13.1
click at [175, 162] on div "Глюкозамин Хондроитин Solgar. Glucosamine Chondroitin Complex (75 tabs) Кістки …" at bounding box center [409, 184] width 632 height 62
copy div "Глюкозамин Хондроитин Solgar. Glucosamine Chondroitin Complex (75 tabs)"
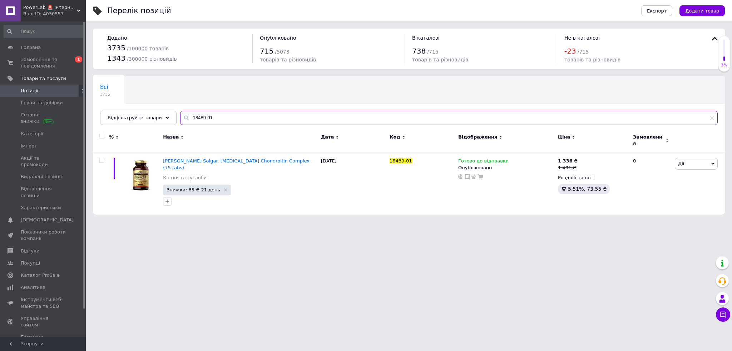
drag, startPoint x: 222, startPoint y: 119, endPoint x: 179, endPoint y: 119, distance: 42.9
click at [180, 119] on div "18489-01" at bounding box center [448, 118] width 537 height 14
paste input "530"
type input "18530-01"
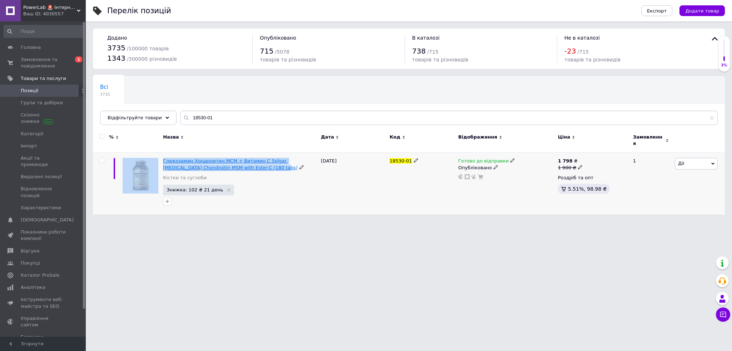
drag, startPoint x: 161, startPoint y: 155, endPoint x: 242, endPoint y: 165, distance: 82.0
click at [246, 166] on div "Глюкозамин Хондроитин МСМ + Витамин С Solgar. Glucosamine Chondroitin MSM with …" at bounding box center [409, 184] width 632 height 62
click at [37, 63] on span "Замовлення та повідомлення" at bounding box center [43, 62] width 45 height 13
